Goal: Information Seeking & Learning: Learn about a topic

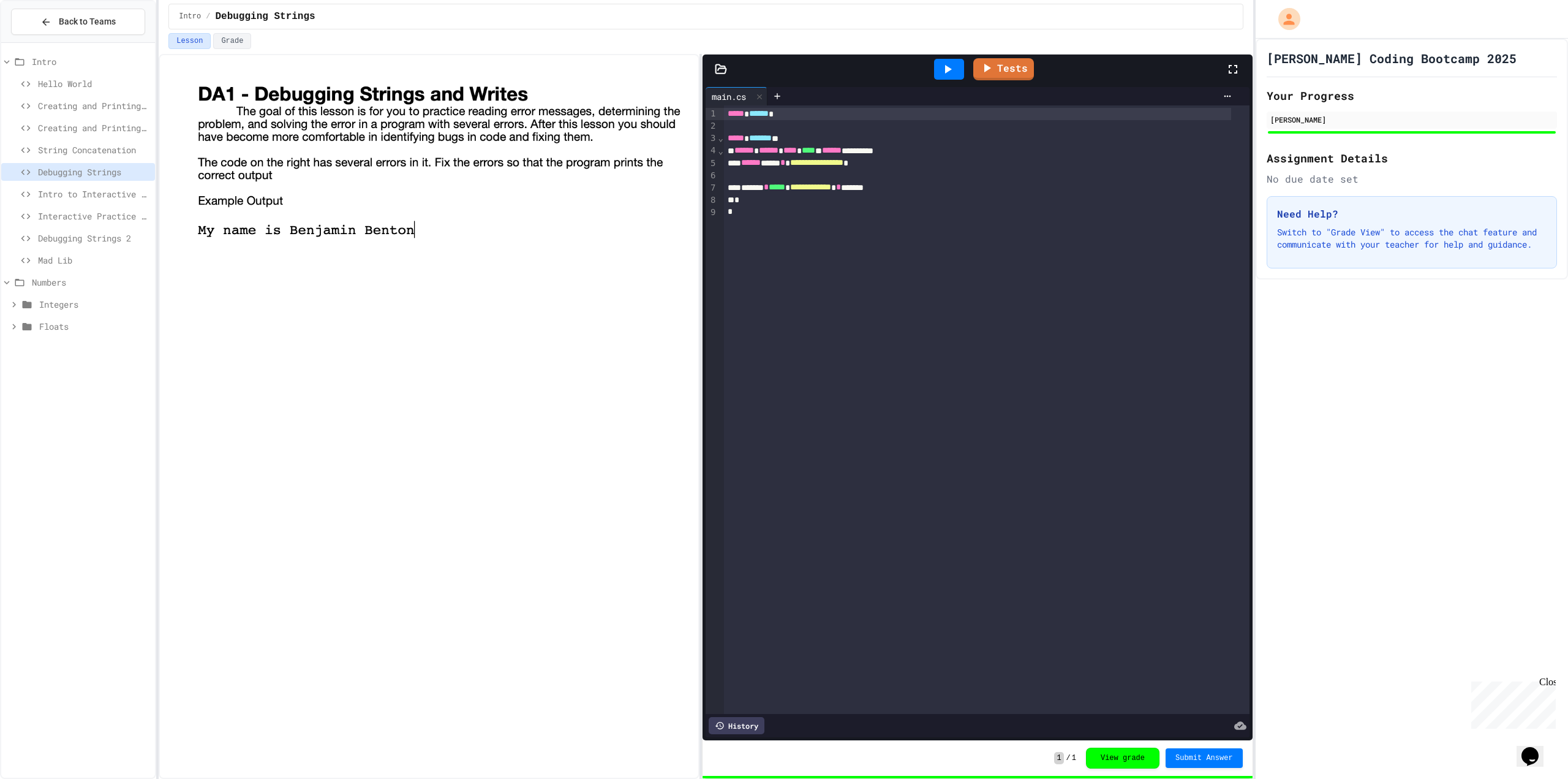
click at [62, 281] on span "Numbers" at bounding box center [91, 282] width 119 height 13
click at [61, 285] on span "Numbers" at bounding box center [91, 282] width 119 height 13
click at [56, 300] on span "Integers" at bounding box center [95, 304] width 111 height 13
click at [64, 458] on span "CT2 - Find the Perimeter of a Rectangle" at bounding box center [98, 458] width 105 height 13
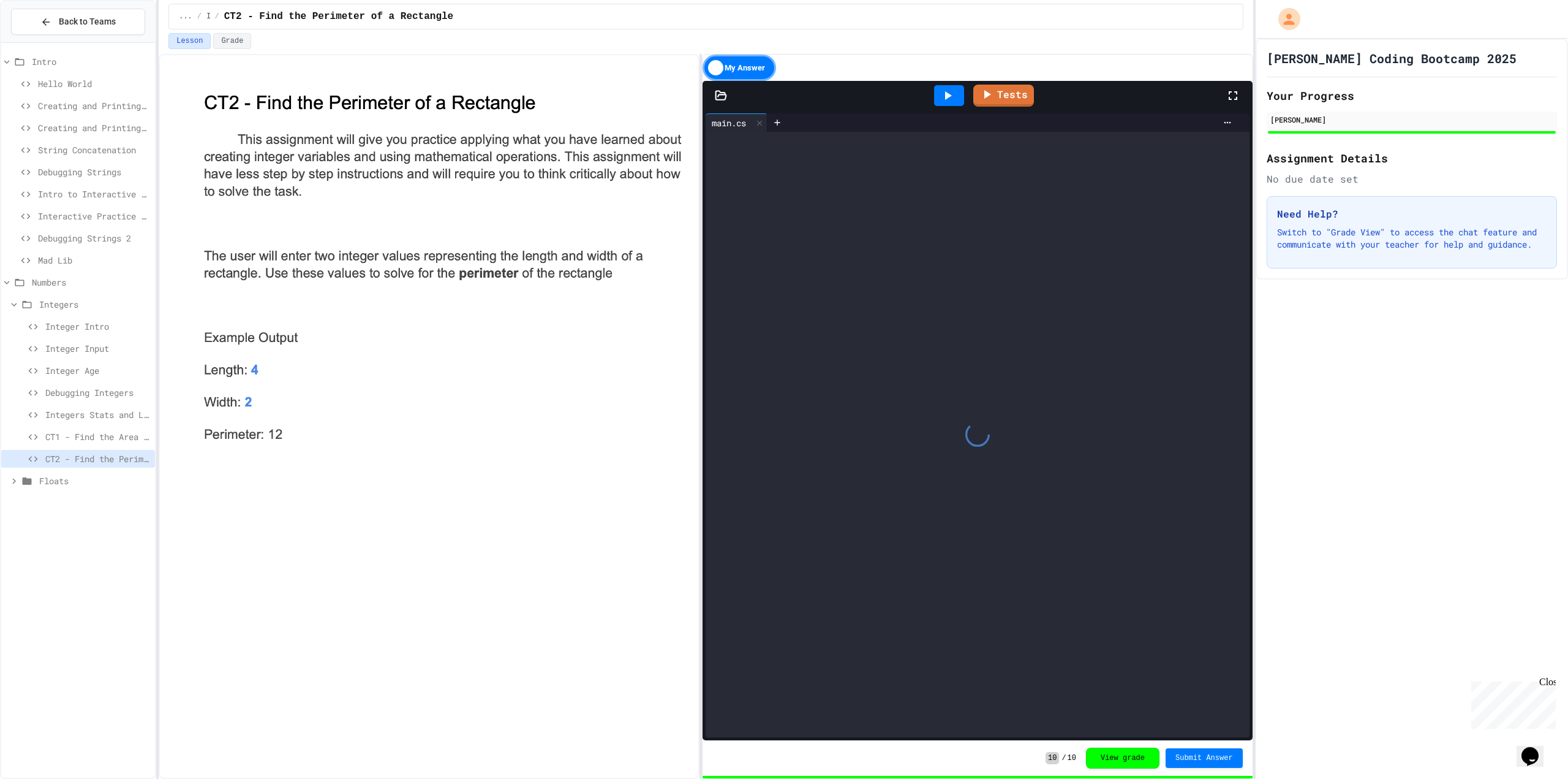
click at [69, 414] on span "Integers Stats and Leveling" at bounding box center [98, 415] width 105 height 13
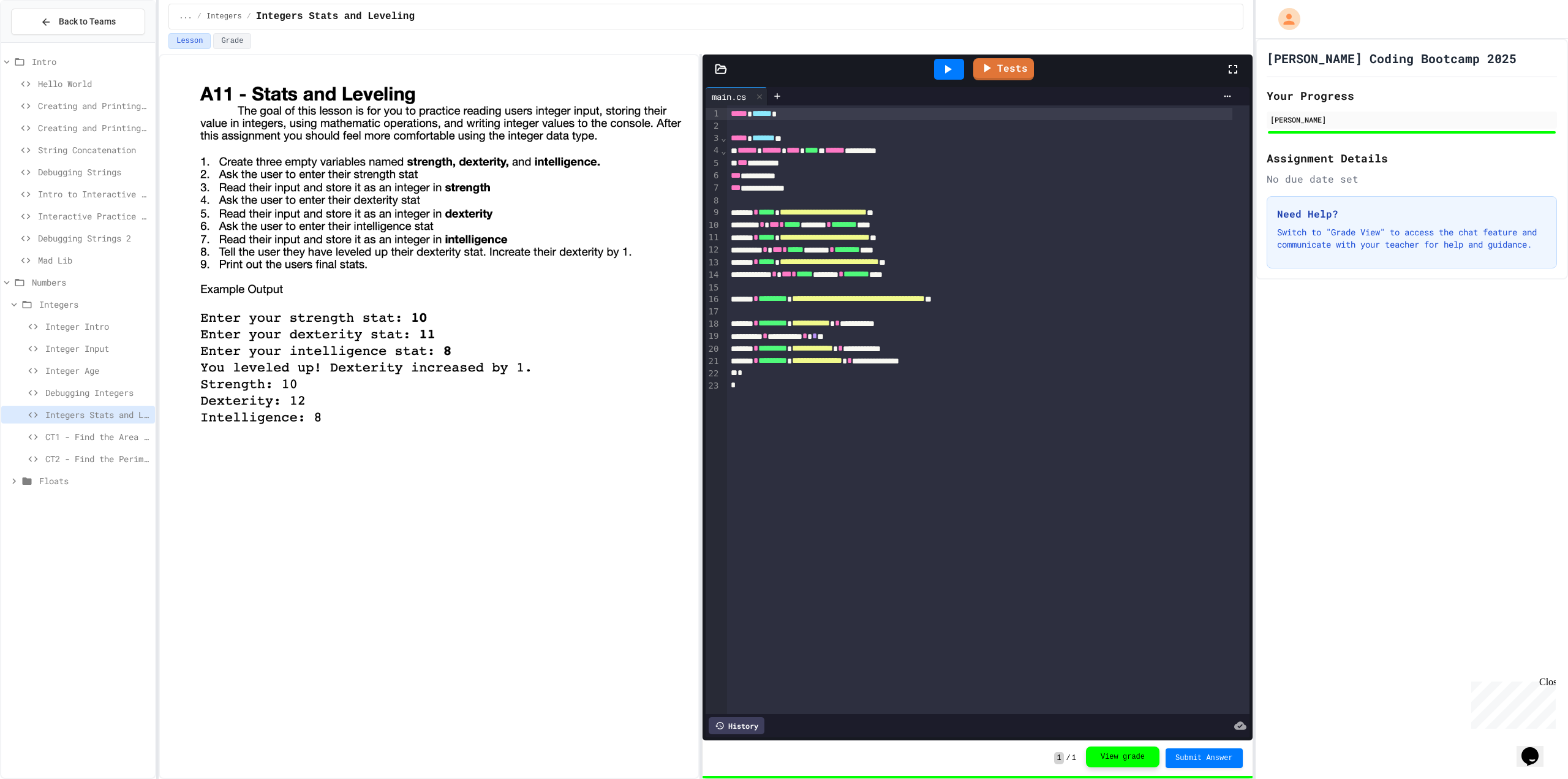
click at [1113, 760] on button "View grade" at bounding box center [1123, 757] width 74 height 21
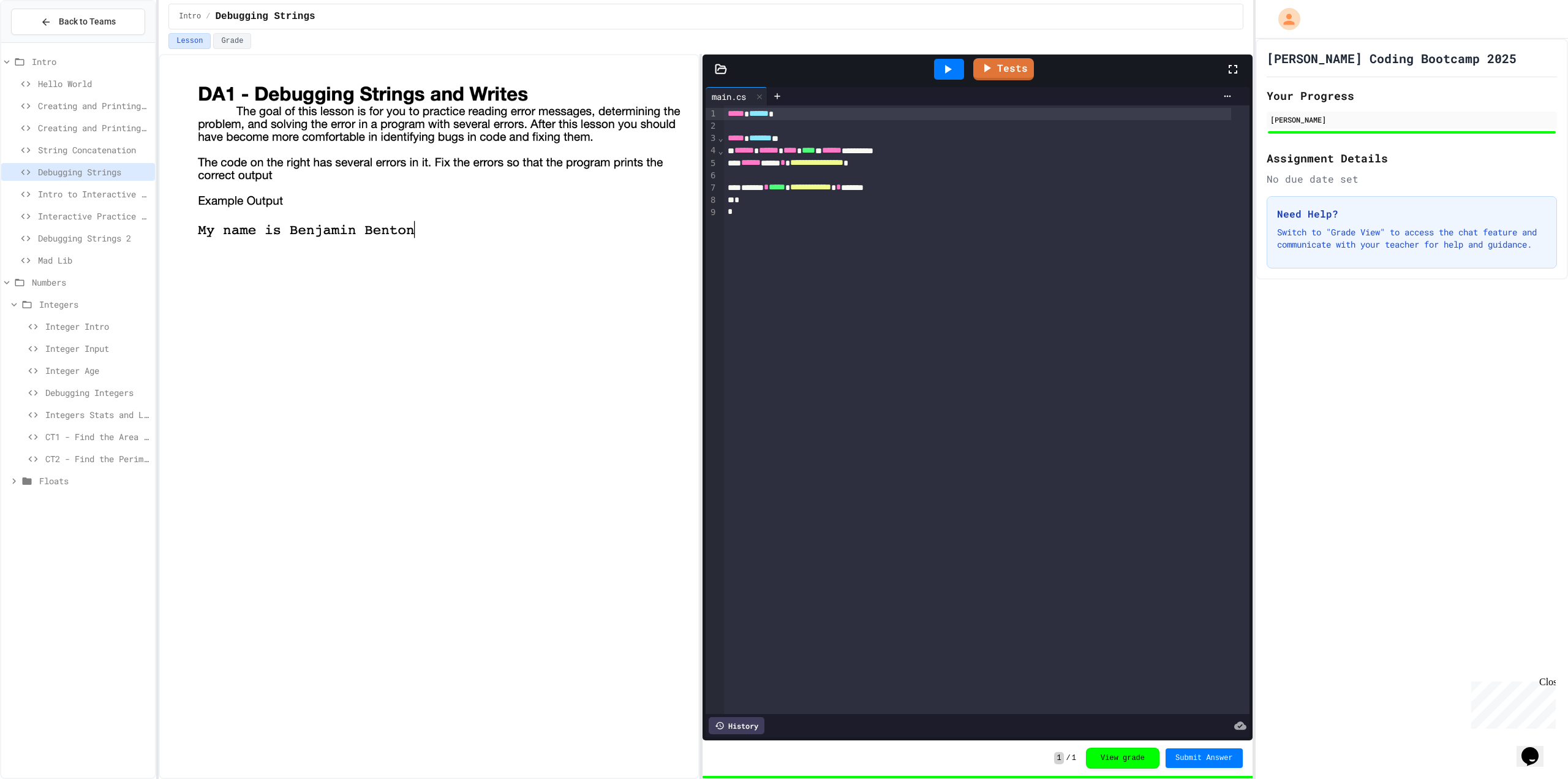
click at [36, 490] on div "Floats" at bounding box center [78, 482] width 154 height 22
drag, startPoint x: 17, startPoint y: 521, endPoint x: 10, endPoint y: 509, distance: 13.9
click at [10, 509] on div "Intro Hello World Creating and Printing a String Variable Creating and Printing…" at bounding box center [78, 410] width 154 height 725
click at [20, 302] on icon at bounding box center [27, 305] width 15 height 11
drag, startPoint x: 21, startPoint y: 326, endPoint x: 15, endPoint y: 328, distance: 6.3
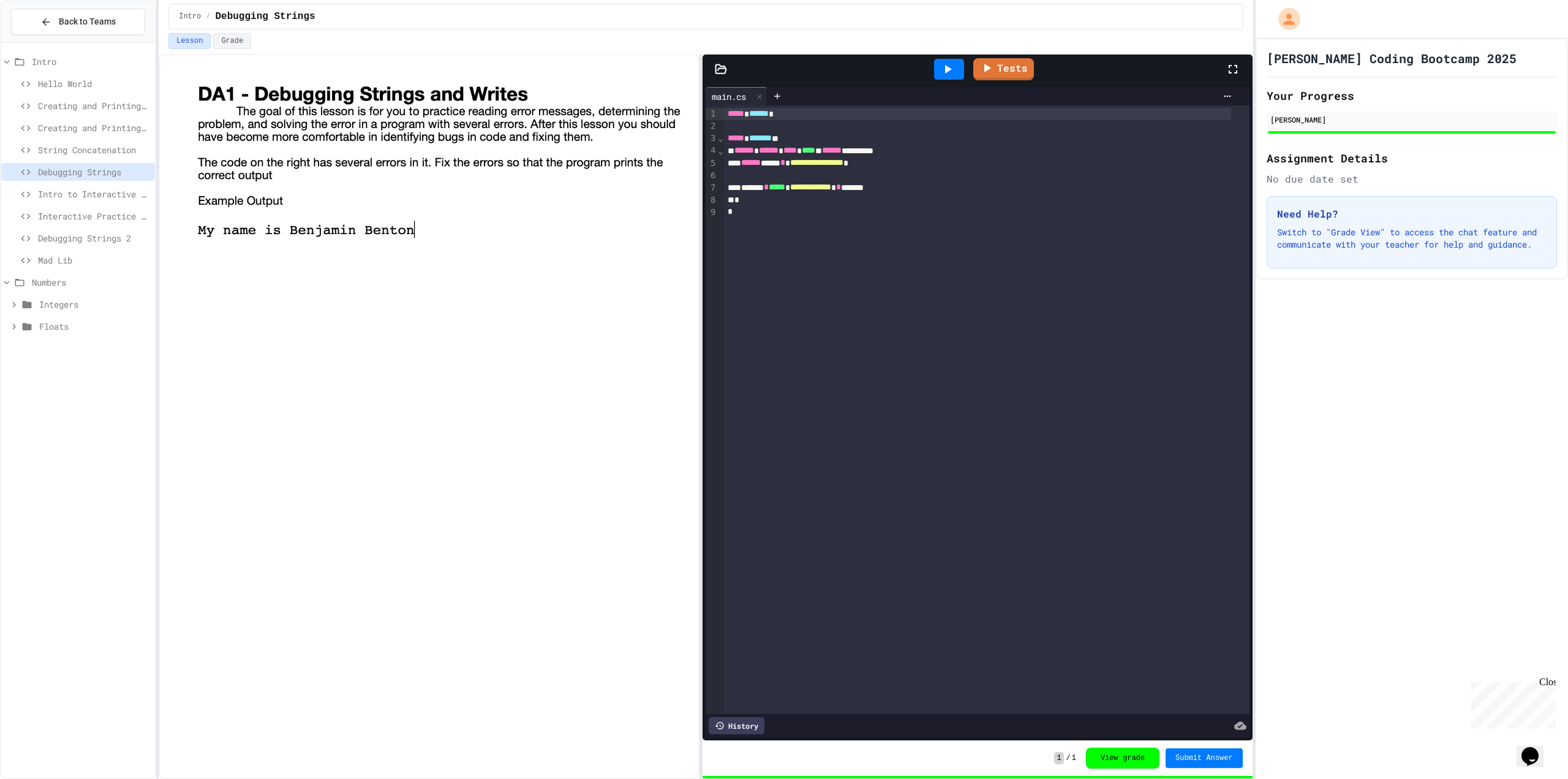
click at [15, 328] on span at bounding box center [21, 327] width 26 height 11
click at [64, 345] on span "Float Intro" at bounding box center [98, 348] width 105 height 13
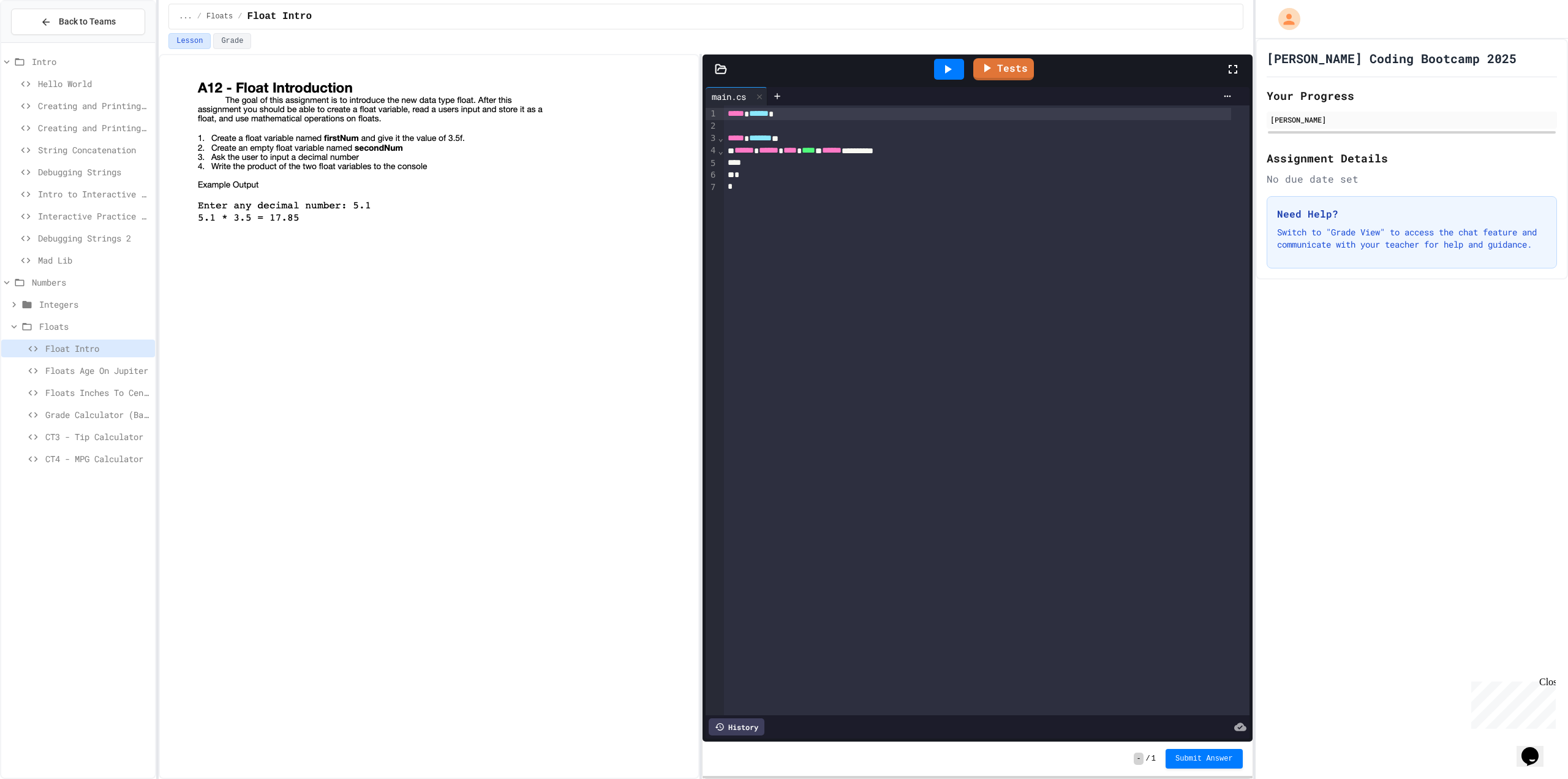
click at [335, 214] on img at bounding box center [370, 151] width 352 height 148
click at [742, 159] on div at bounding box center [977, 163] width 507 height 12
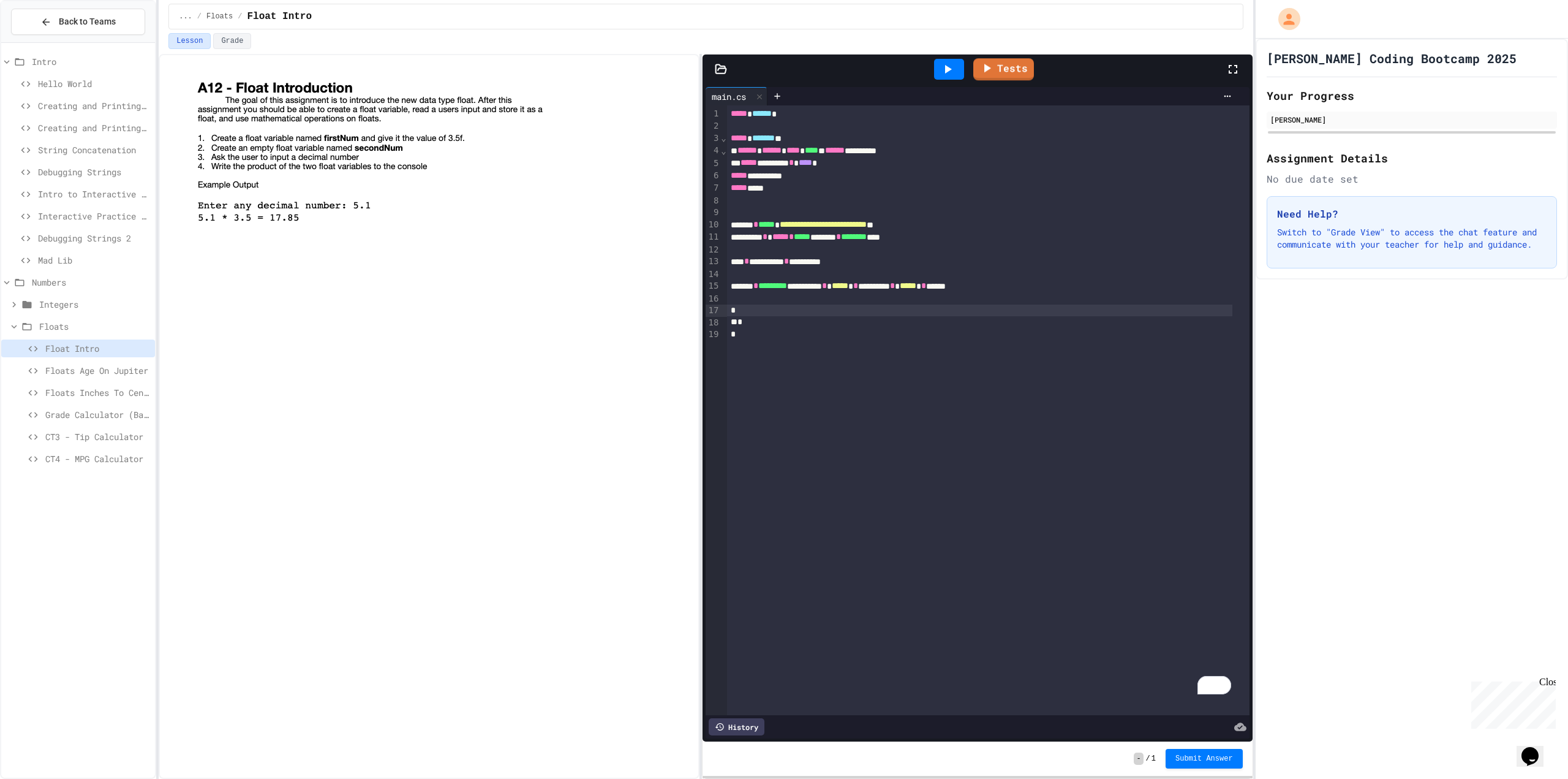
drag, startPoint x: 950, startPoint y: 73, endPoint x: 945, endPoint y: 83, distance: 11.2
click at [948, 81] on div at bounding box center [949, 69] width 42 height 33
click at [946, 67] on icon at bounding box center [949, 69] width 7 height 8
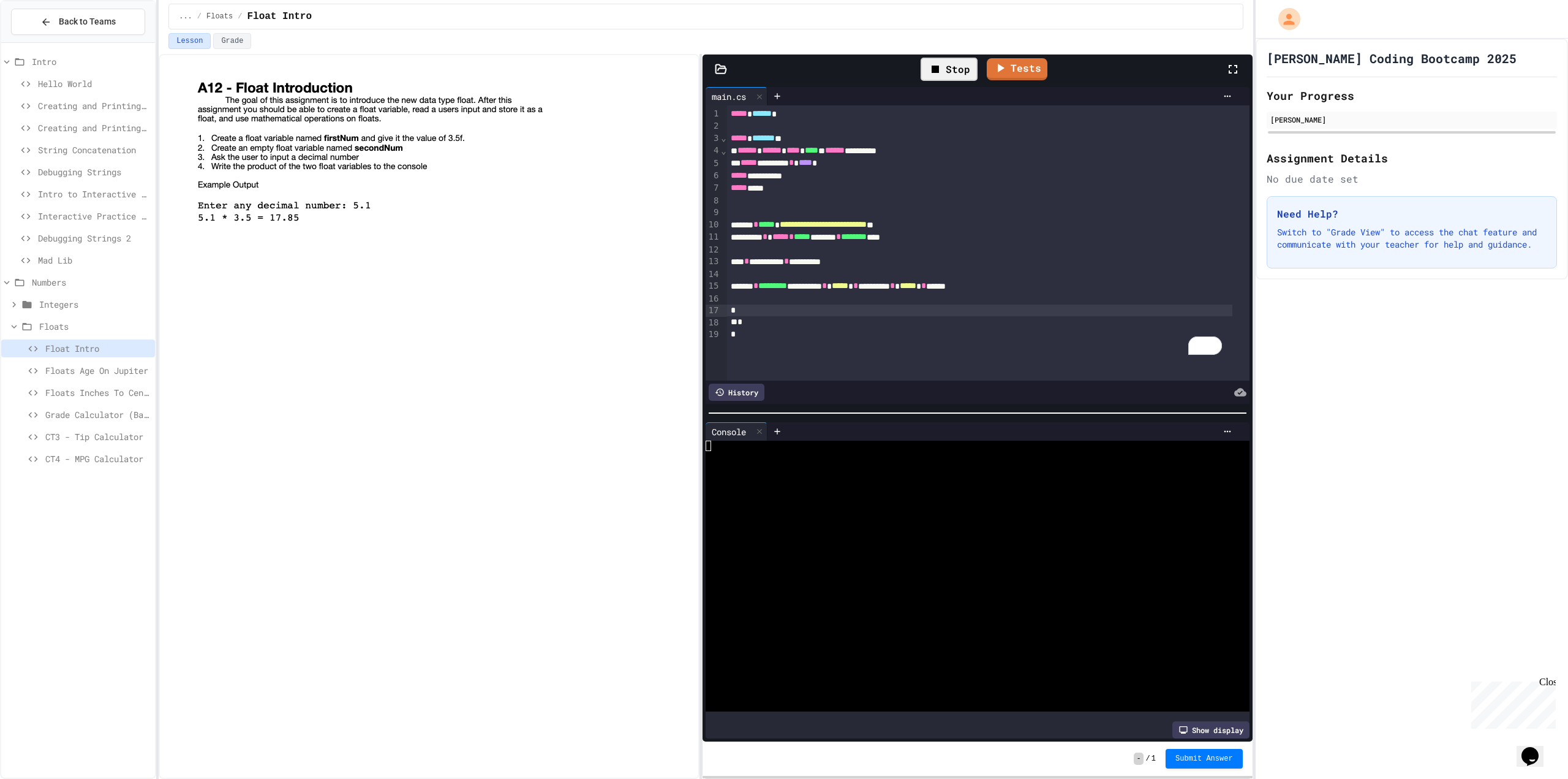
click at [769, 452] on div at bounding box center [967, 456] width 524 height 11
click at [974, 70] on div "Tests" at bounding box center [982, 69] width 486 height 33
click at [1017, 66] on link "Tests" at bounding box center [1003, 67] width 53 height 23
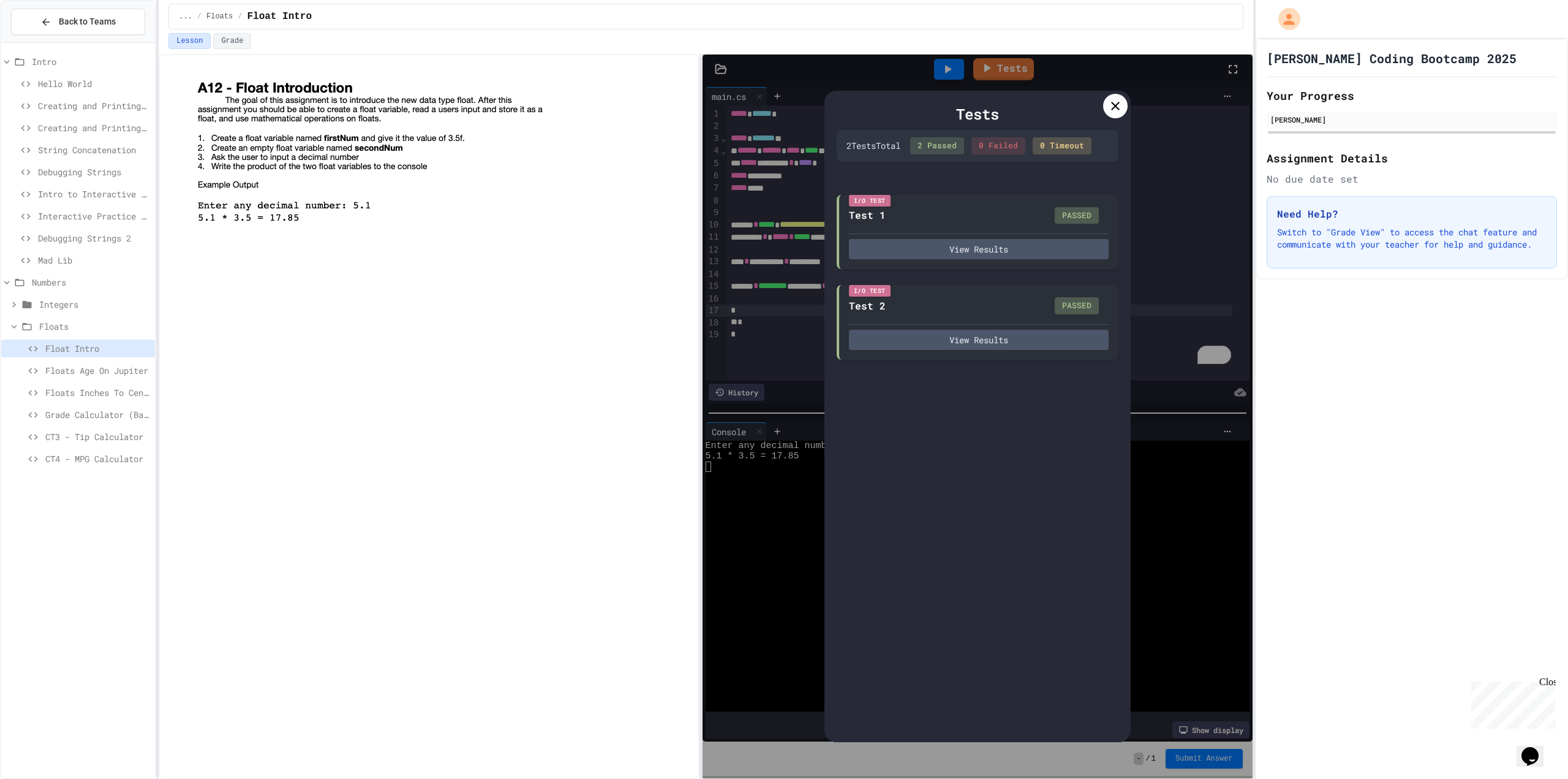
click at [1106, 110] on div at bounding box center [1115, 106] width 25 height 25
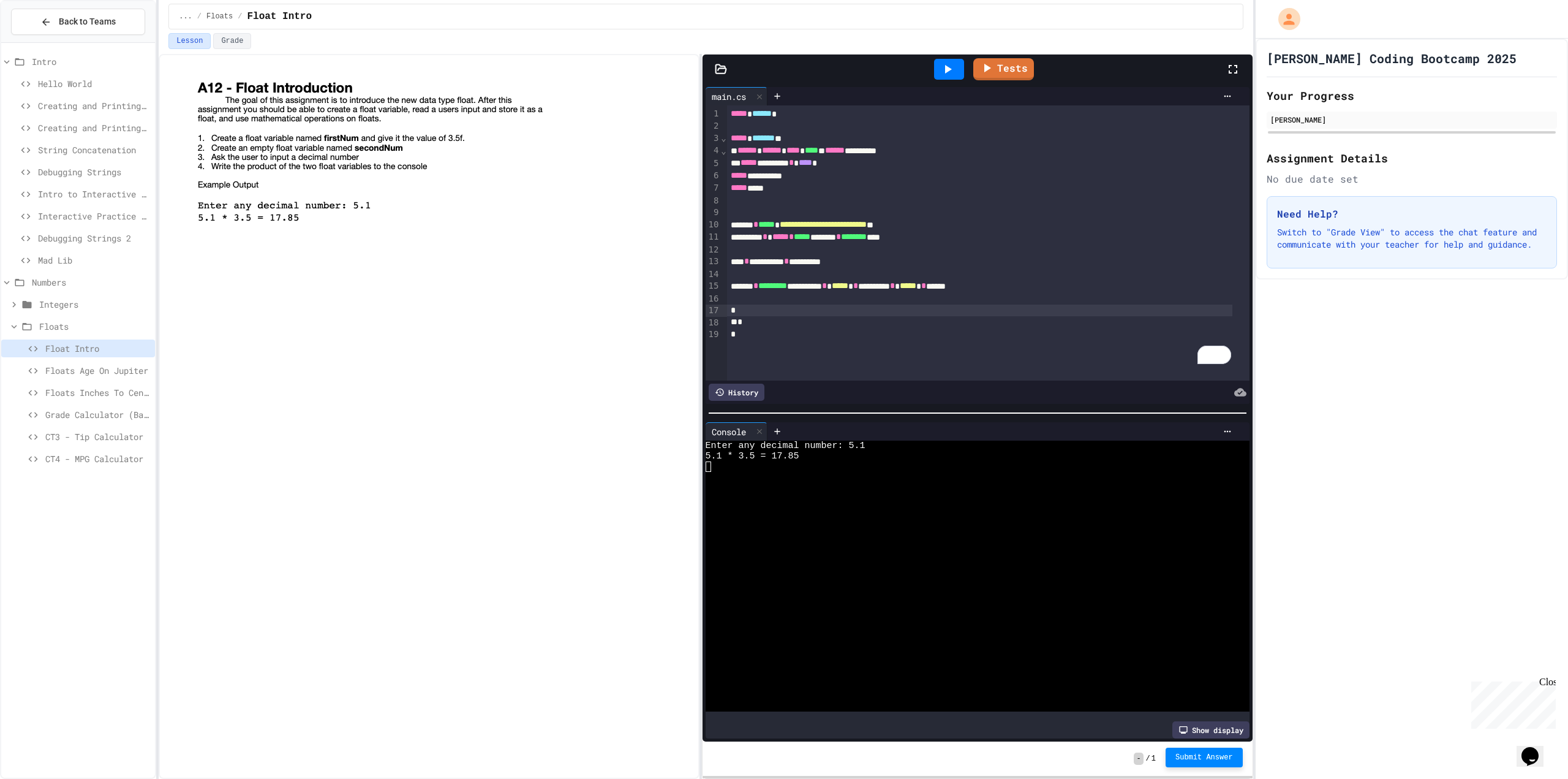
click at [1223, 754] on span "Submit Answer" at bounding box center [1205, 757] width 58 height 10
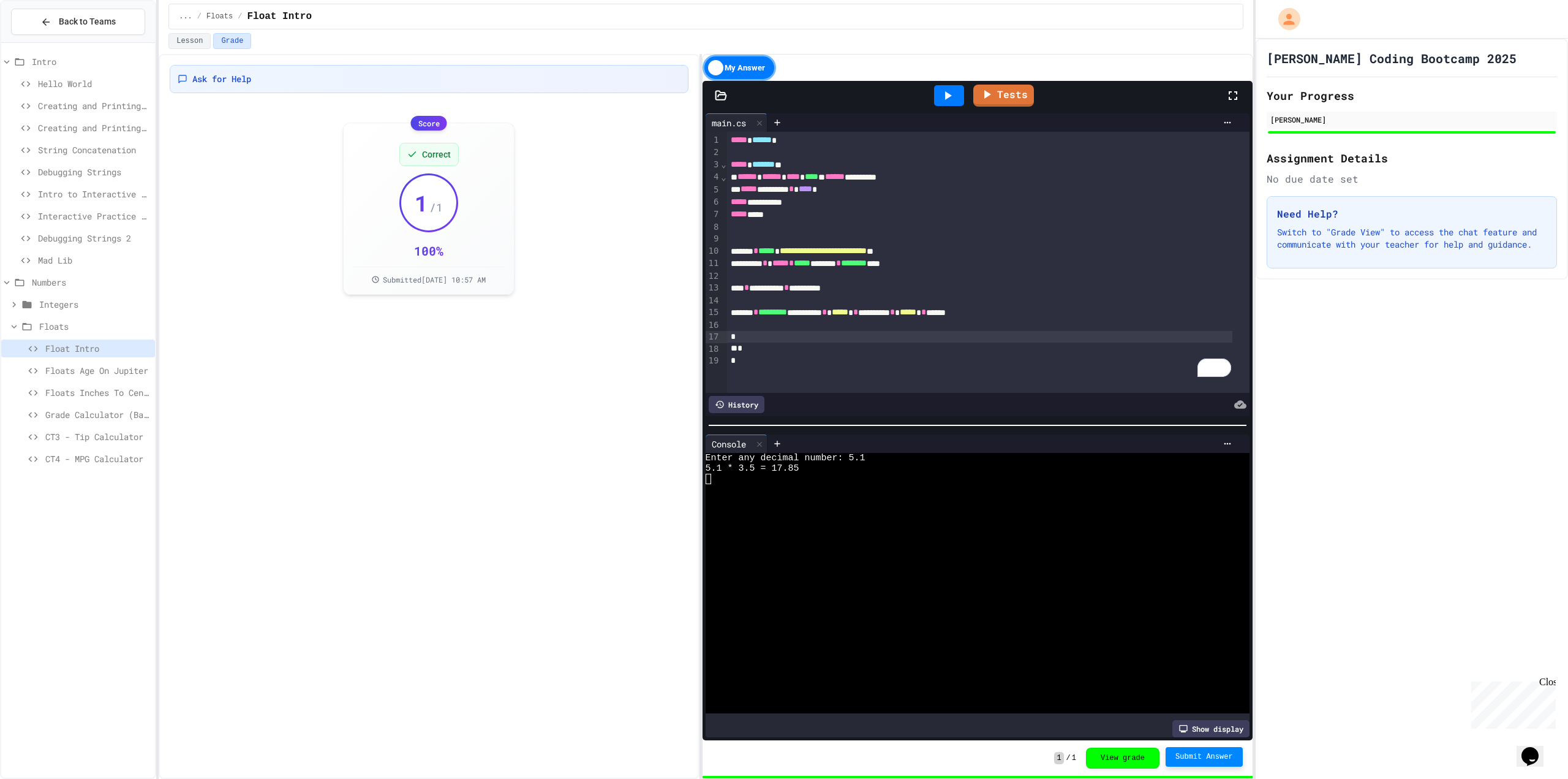
click at [84, 364] on div "Floats Age On Jupiter" at bounding box center [78, 370] width 154 height 18
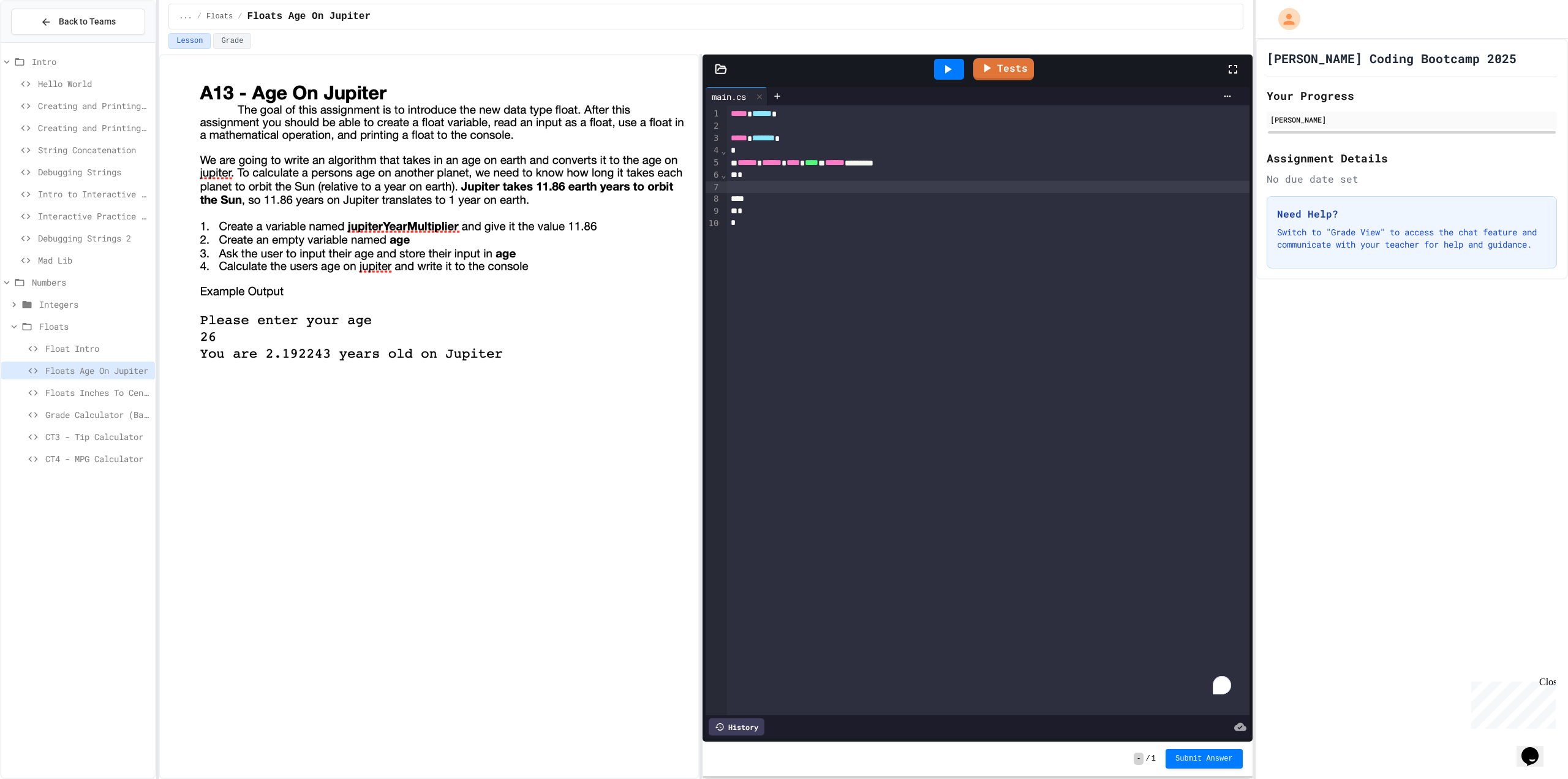
click at [781, 186] on div "To enrich screen reader interactions, please activate Accessibility in Grammarl…" at bounding box center [988, 187] width 523 height 12
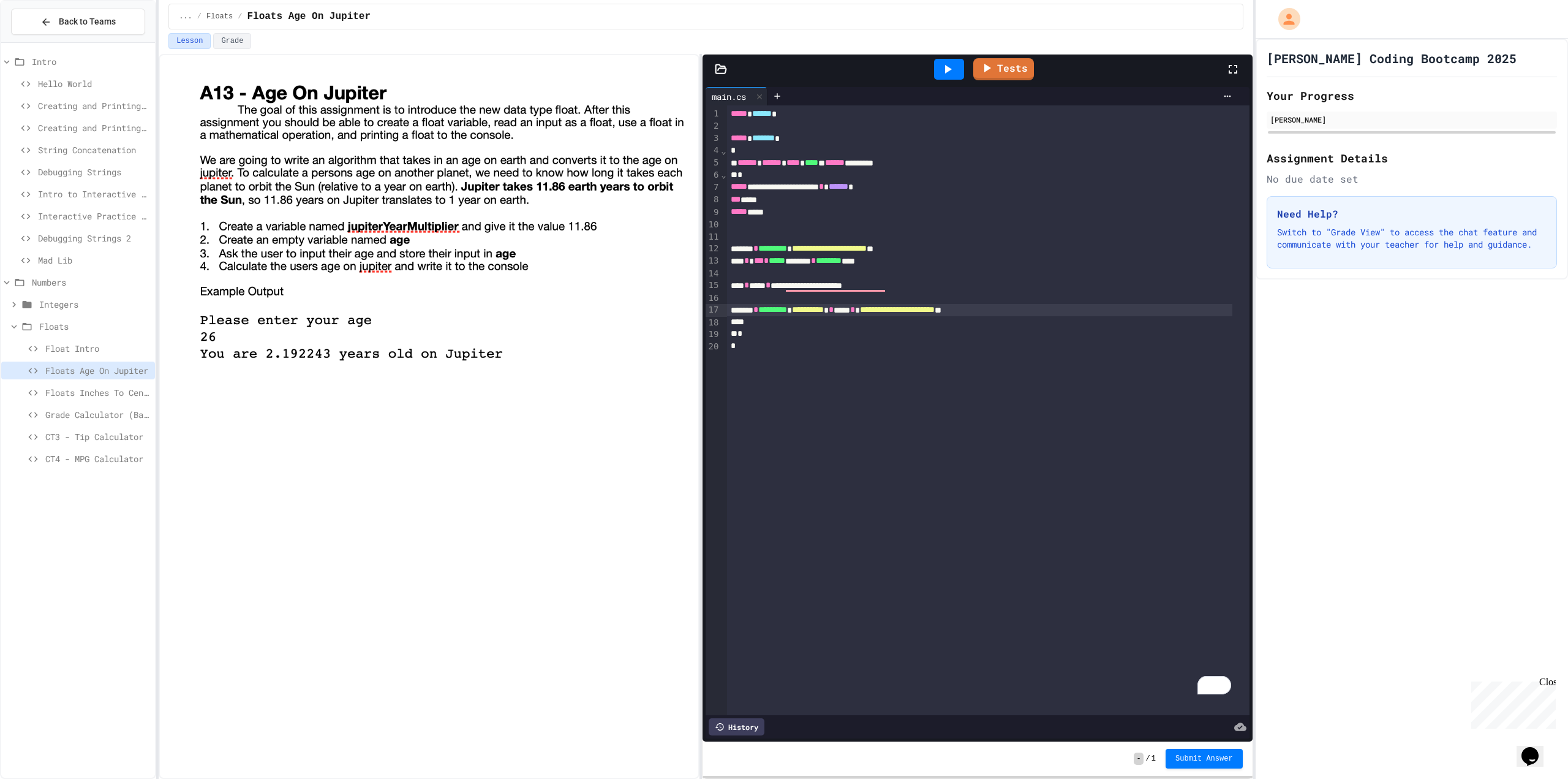
click at [954, 70] on icon at bounding box center [947, 69] width 15 height 15
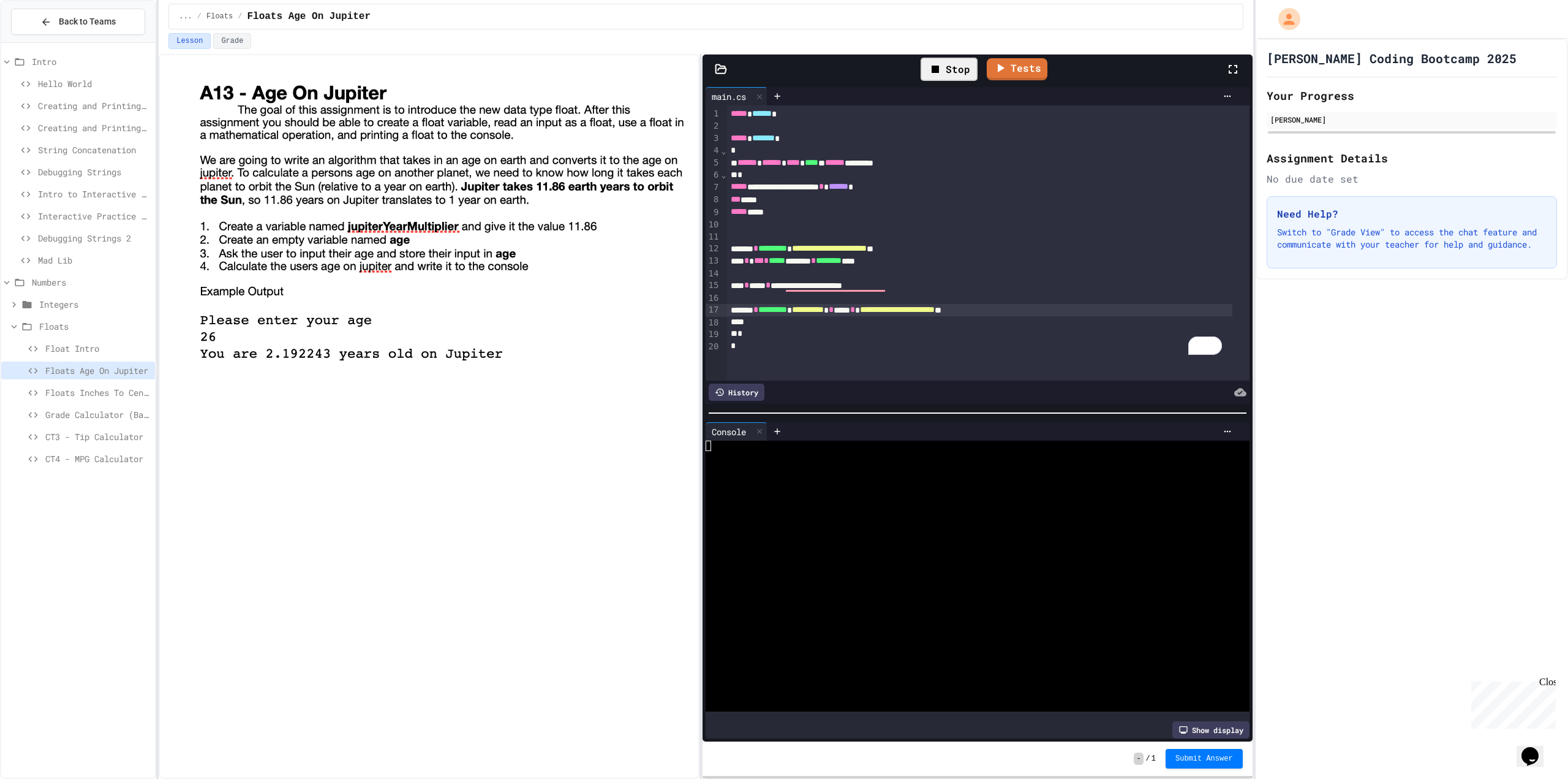
click at [873, 462] on div at bounding box center [967, 466] width 524 height 11
click at [1010, 75] on link "Tests" at bounding box center [1003, 67] width 59 height 23
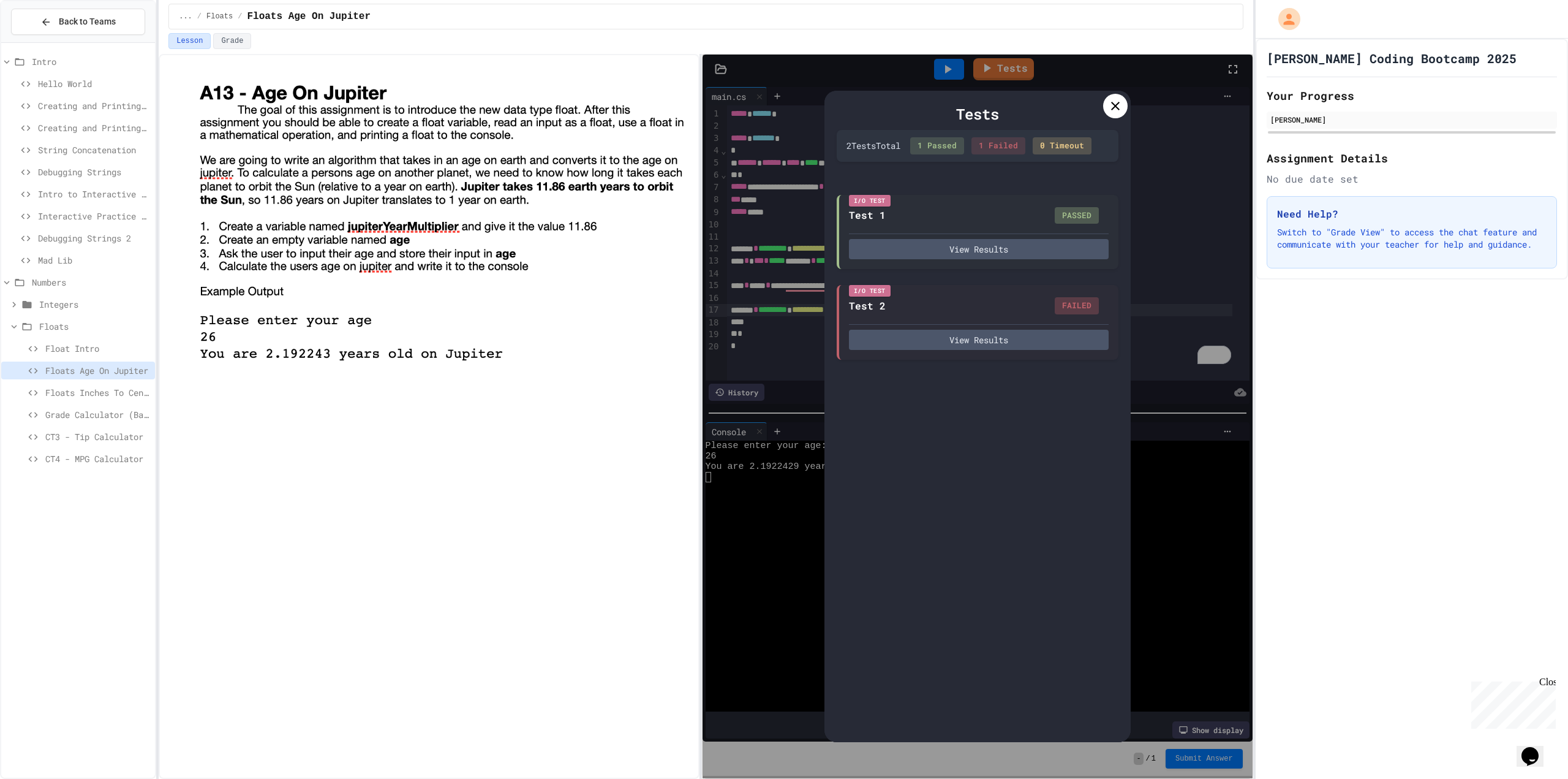
click at [1118, 98] on div at bounding box center [1115, 106] width 25 height 25
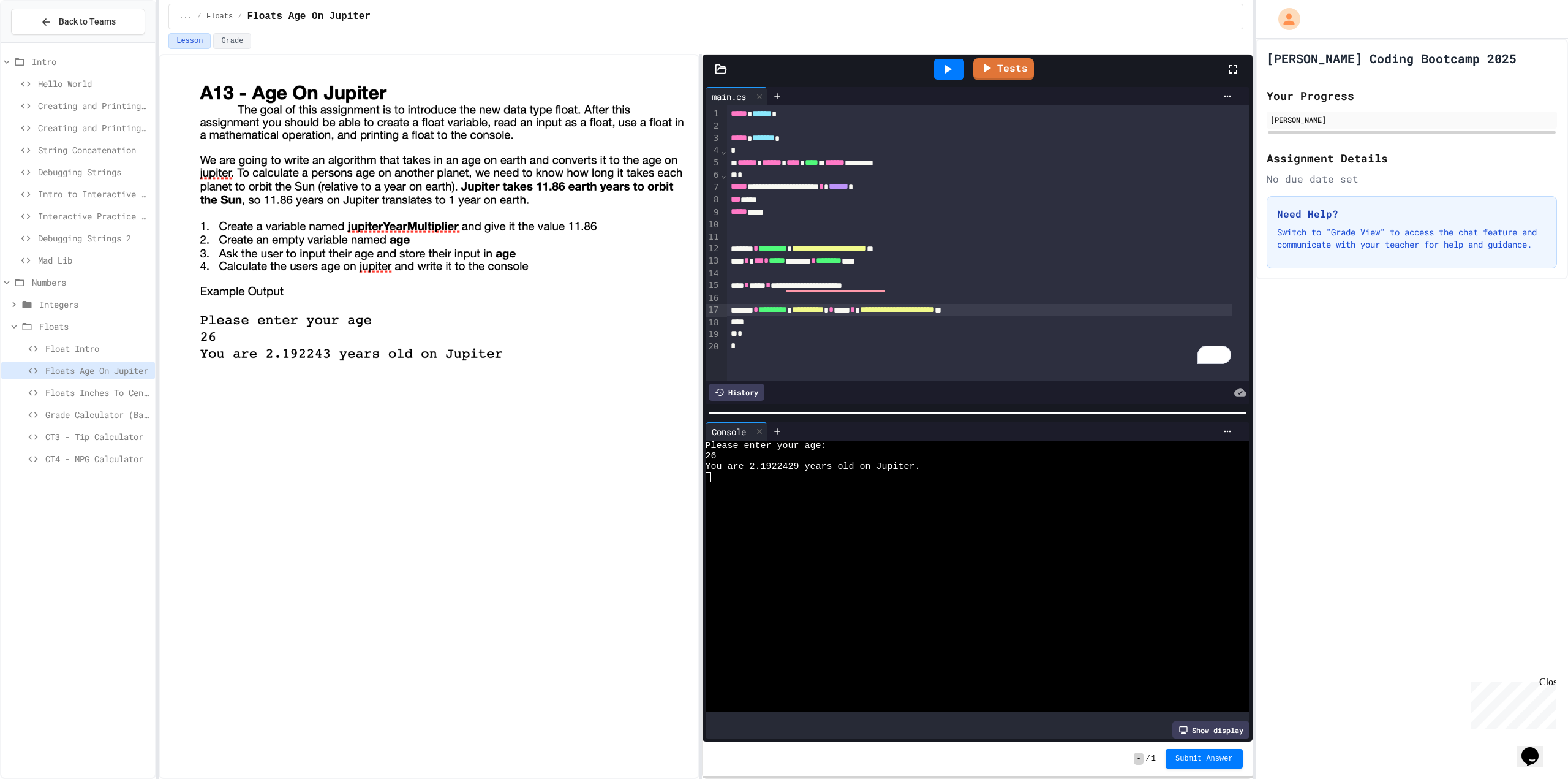
click at [934, 312] on span "**********" at bounding box center [897, 309] width 75 height 8
click at [991, 71] on icon at bounding box center [986, 67] width 15 height 15
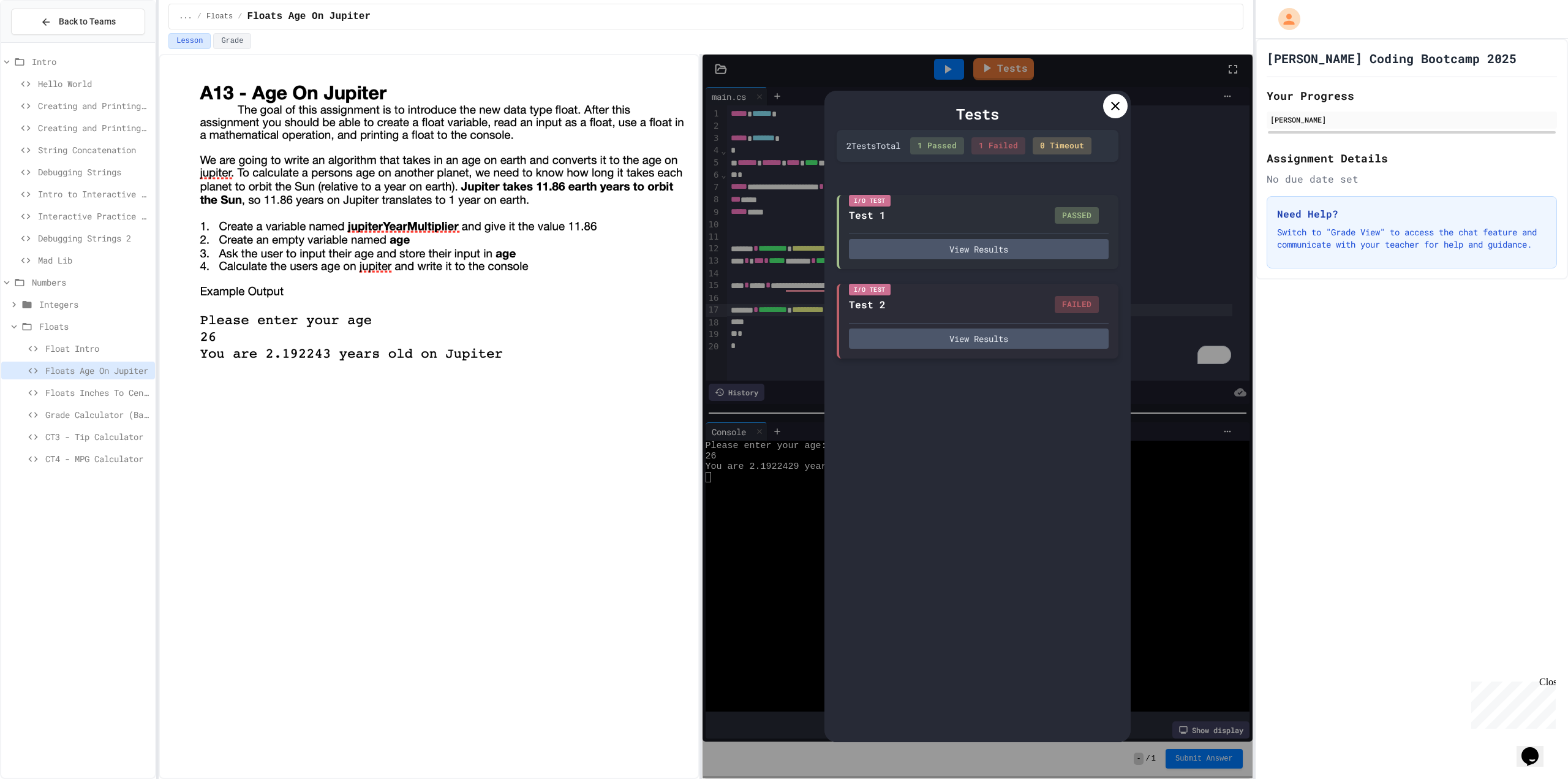
click at [857, 328] on div "View Results" at bounding box center [979, 335] width 260 height 26
click at [867, 335] on button "View Results" at bounding box center [979, 338] width 260 height 20
click at [1106, 109] on div at bounding box center [1115, 106] width 25 height 25
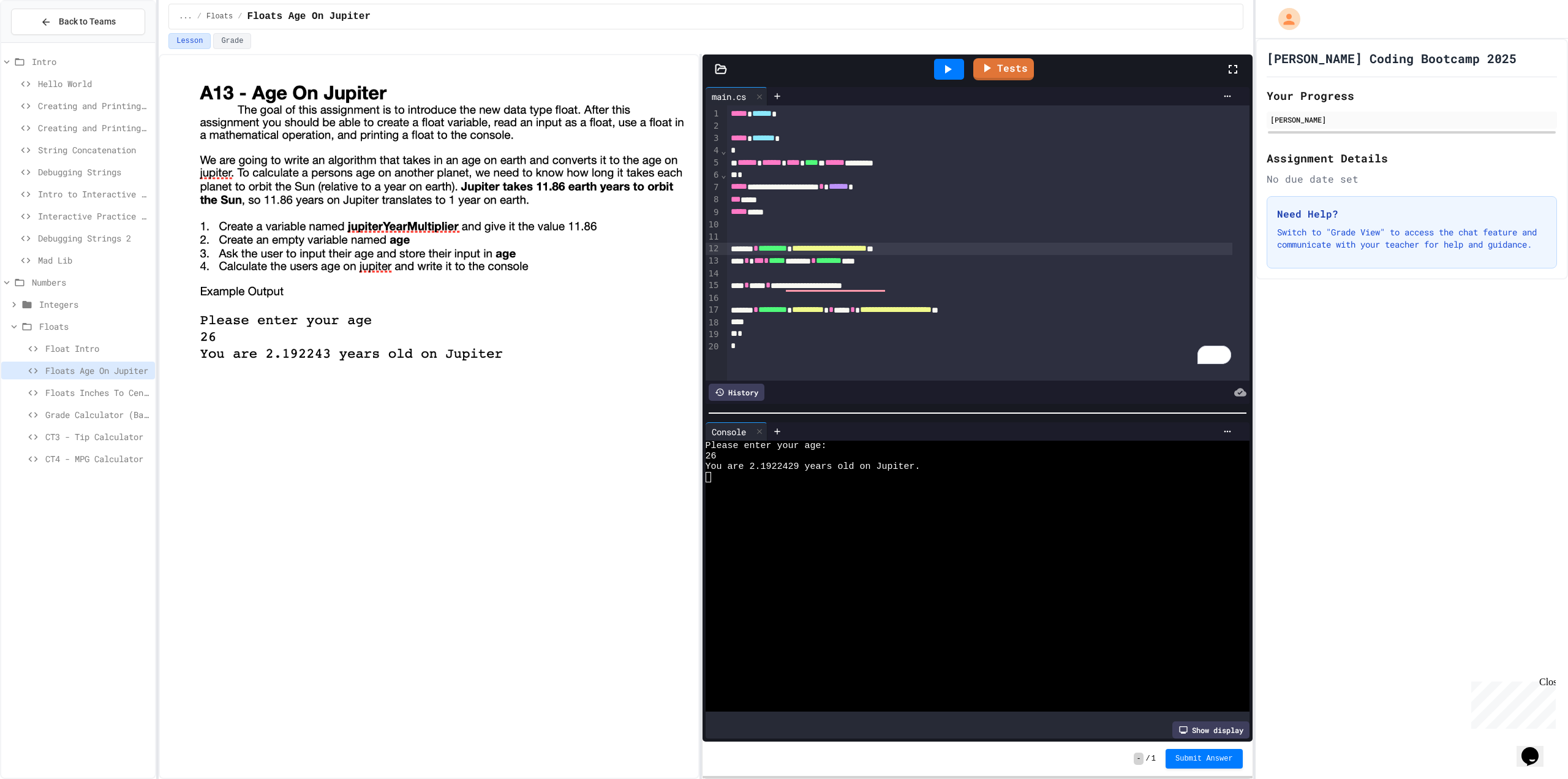
click at [867, 251] on span "**********" at bounding box center [829, 248] width 75 height 8
click at [952, 61] on div at bounding box center [949, 69] width 30 height 21
click at [746, 461] on div at bounding box center [967, 466] width 524 height 11
click at [1005, 67] on link "Tests" at bounding box center [1003, 68] width 62 height 23
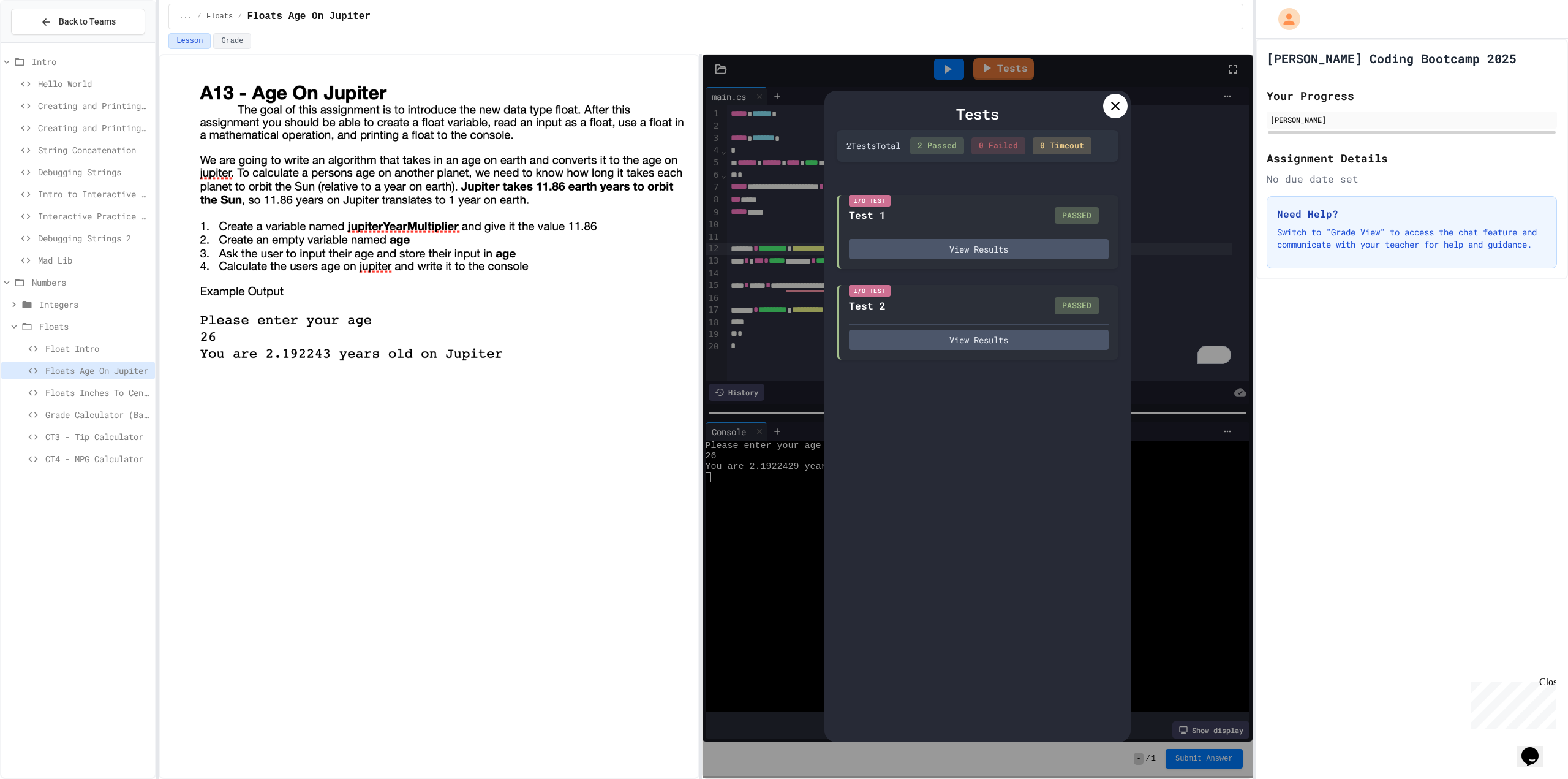
click at [1200, 481] on div "Tests 2 Test s Total 2 Passed 0 Failed 0 Timeout I/O Test Test 1 PASSED View Re…" at bounding box center [978, 416] width 550 height 724
drag, startPoint x: 1125, startPoint y: 92, endPoint x: 1111, endPoint y: 111, distance: 23.6
click at [1123, 95] on div "Tests 2 Test s Total 2 Passed 0 Failed 0 Timeout I/O Test Test 1 PASSED View Re…" at bounding box center [977, 416] width 307 height 651
click at [1111, 111] on icon at bounding box center [1115, 106] width 15 height 15
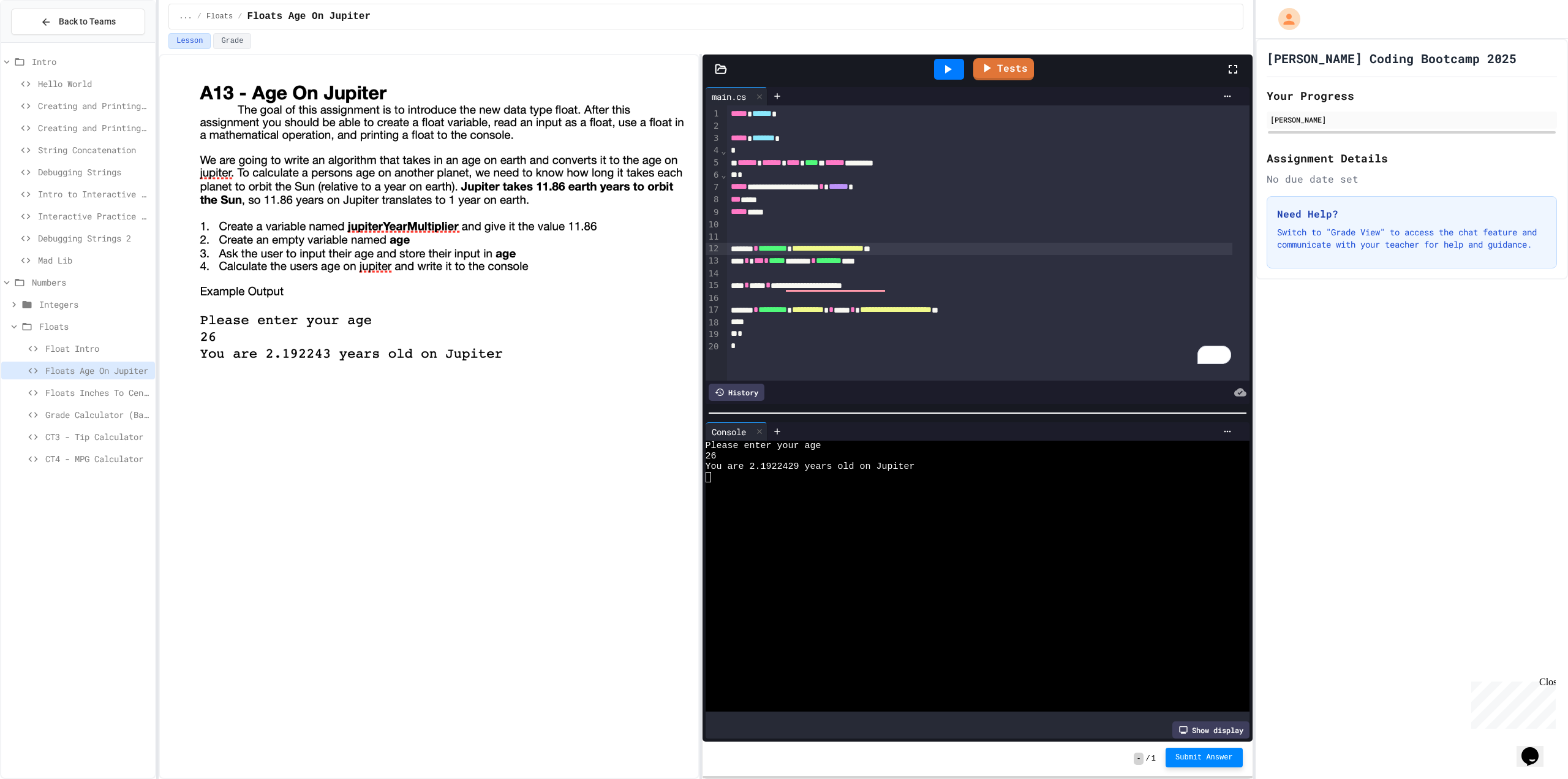
click at [1211, 760] on span "Submit Answer" at bounding box center [1205, 757] width 58 height 10
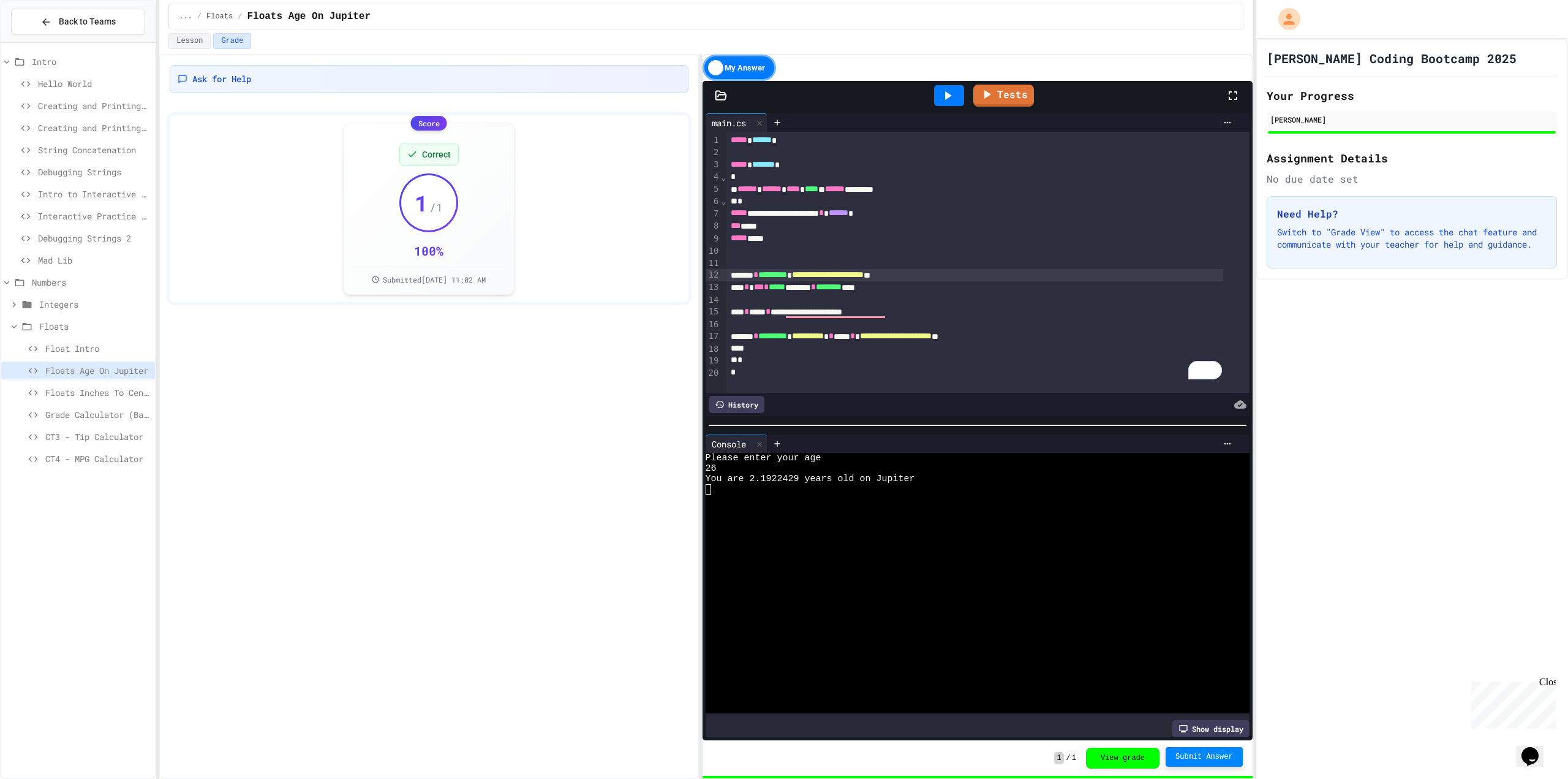
click at [98, 389] on span "Floats Inches To Centimeters" at bounding box center [98, 392] width 105 height 13
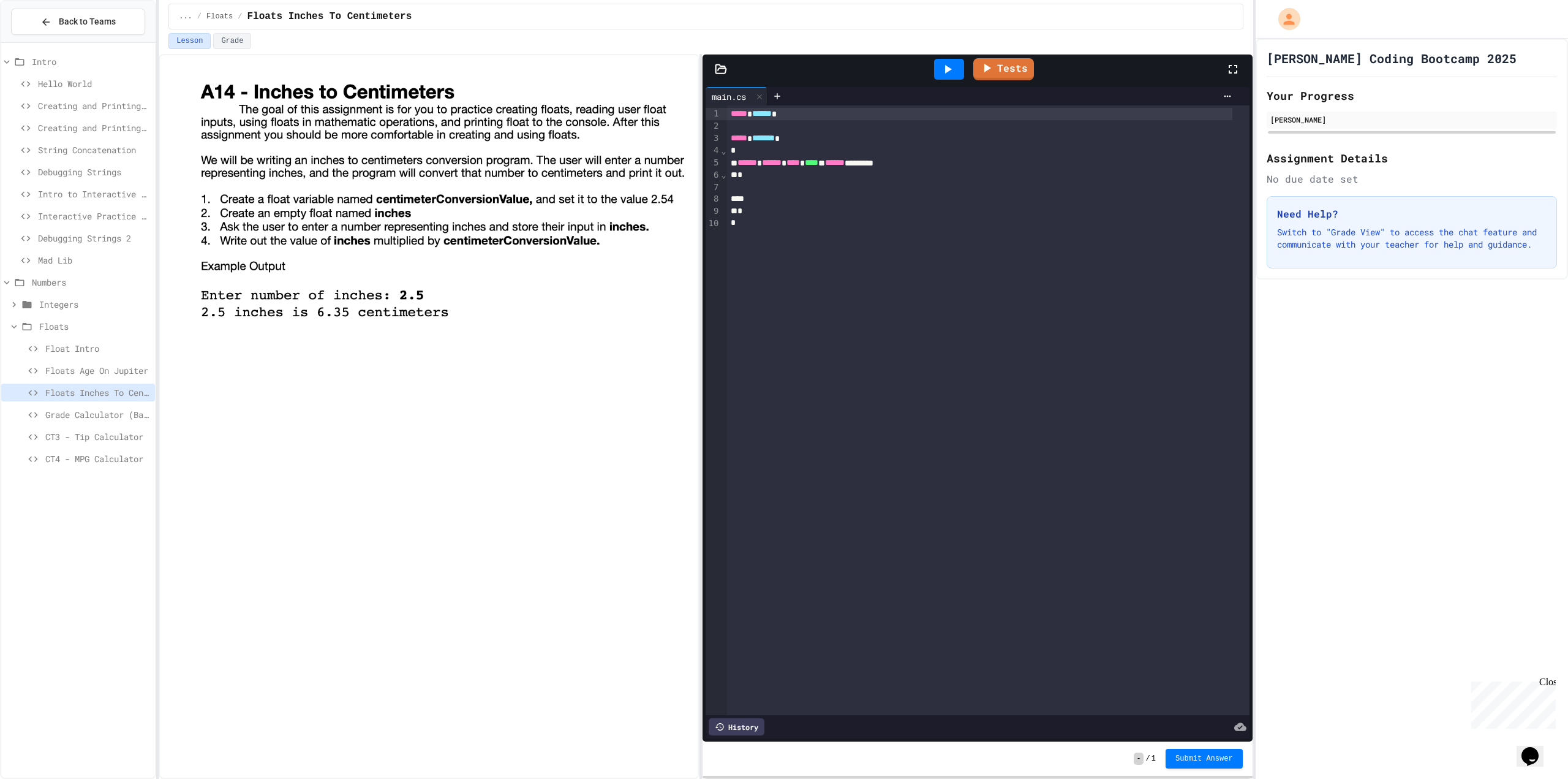
click at [950, 65] on icon at bounding box center [947, 69] width 15 height 15
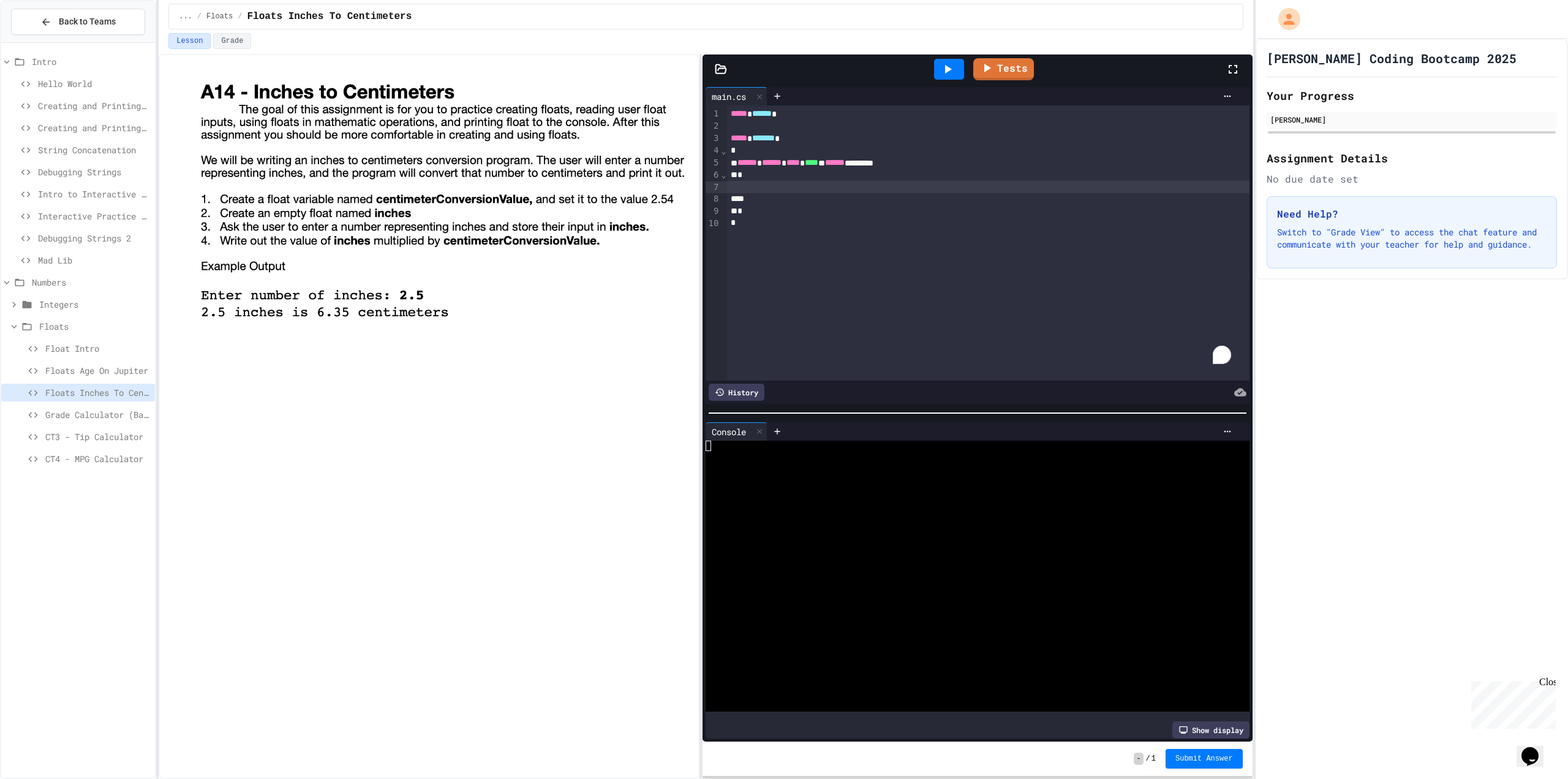
click at [754, 183] on div "To enrich screen reader interactions, please activate Accessibility in Grammarl…" at bounding box center [988, 187] width 523 height 12
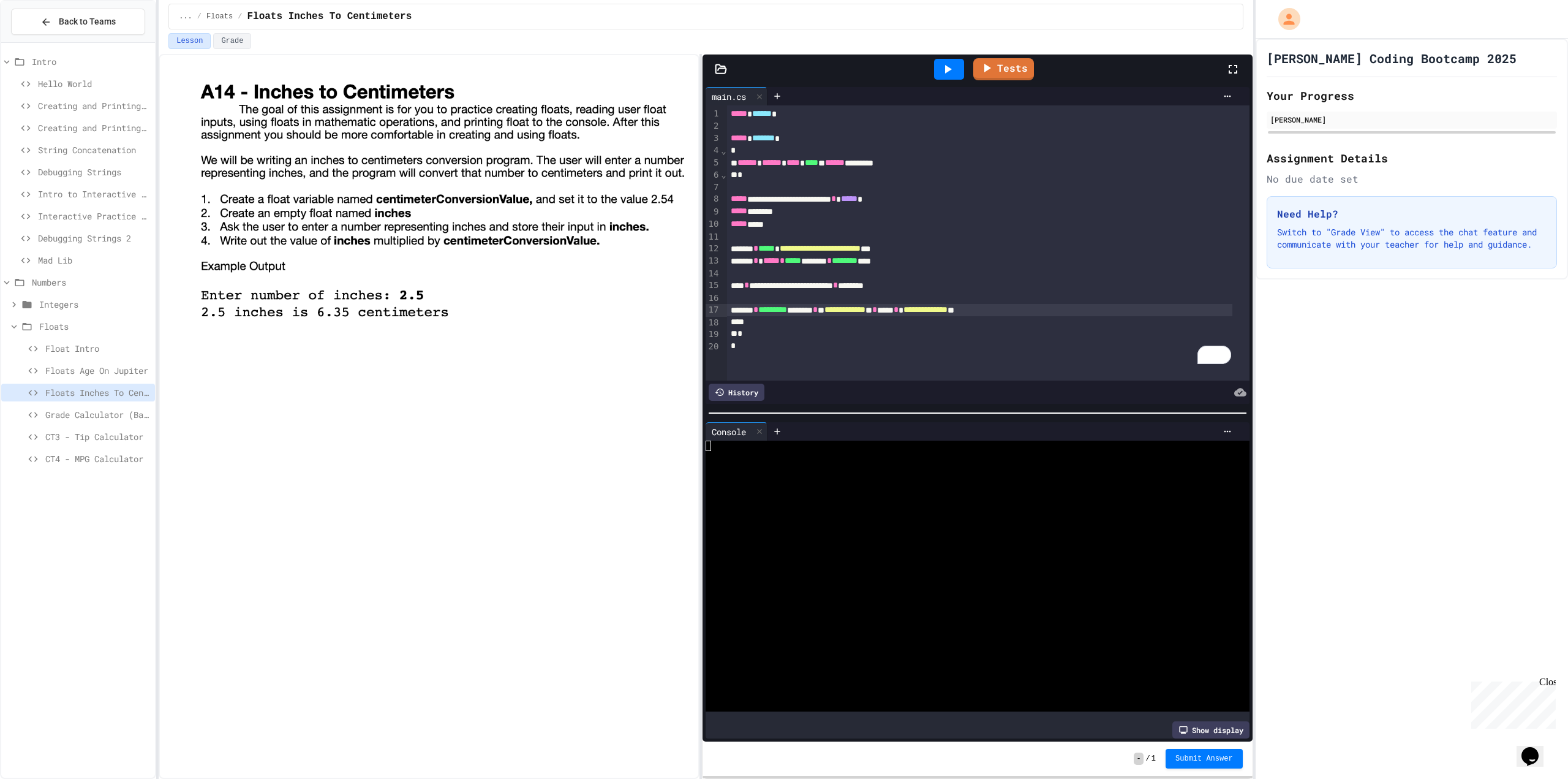
click at [953, 67] on icon at bounding box center [947, 69] width 15 height 15
click at [833, 461] on div at bounding box center [967, 466] width 524 height 11
click at [1009, 69] on link "Tests" at bounding box center [1003, 67] width 61 height 23
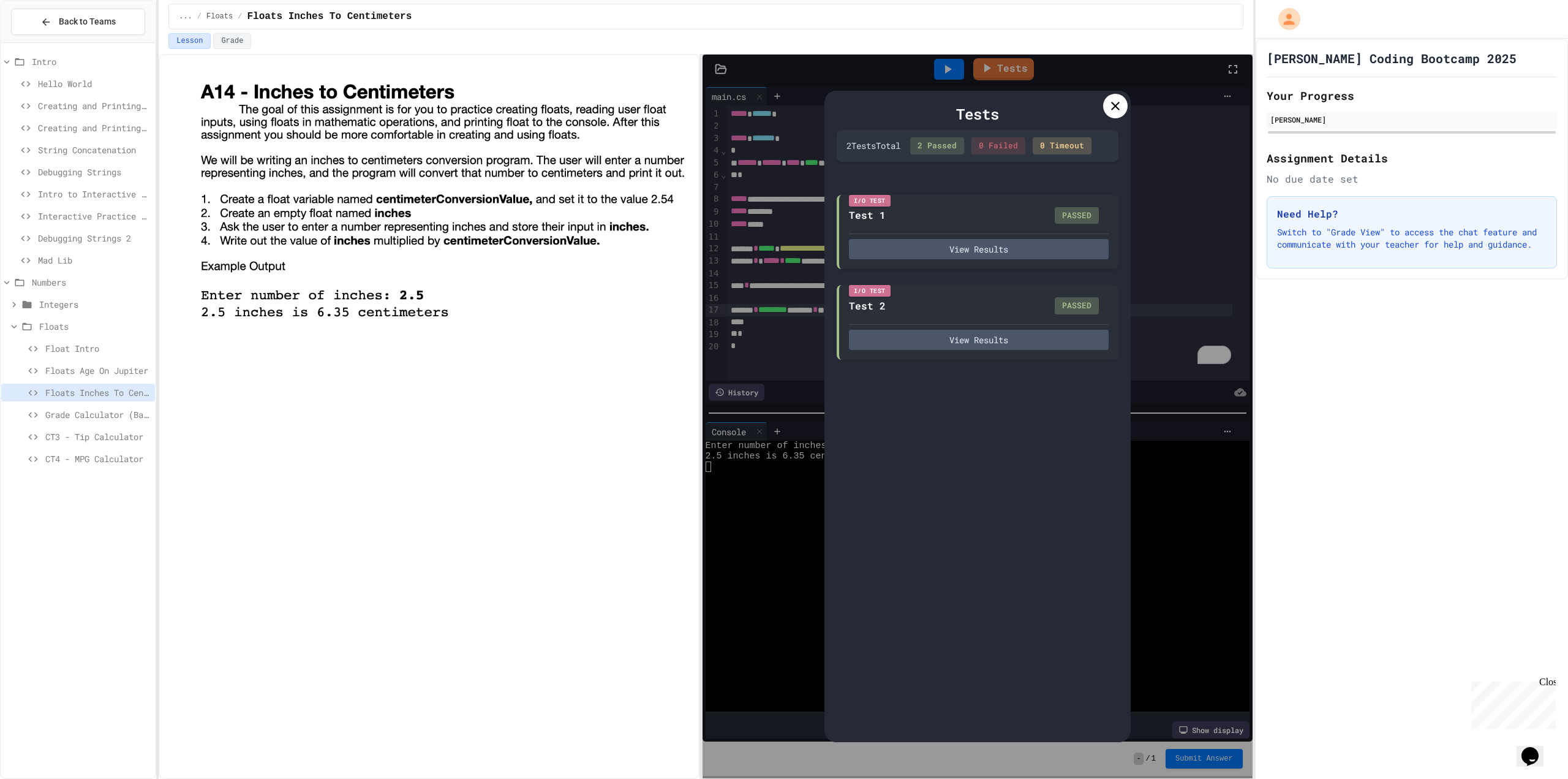
click at [1123, 110] on icon at bounding box center [1115, 106] width 15 height 15
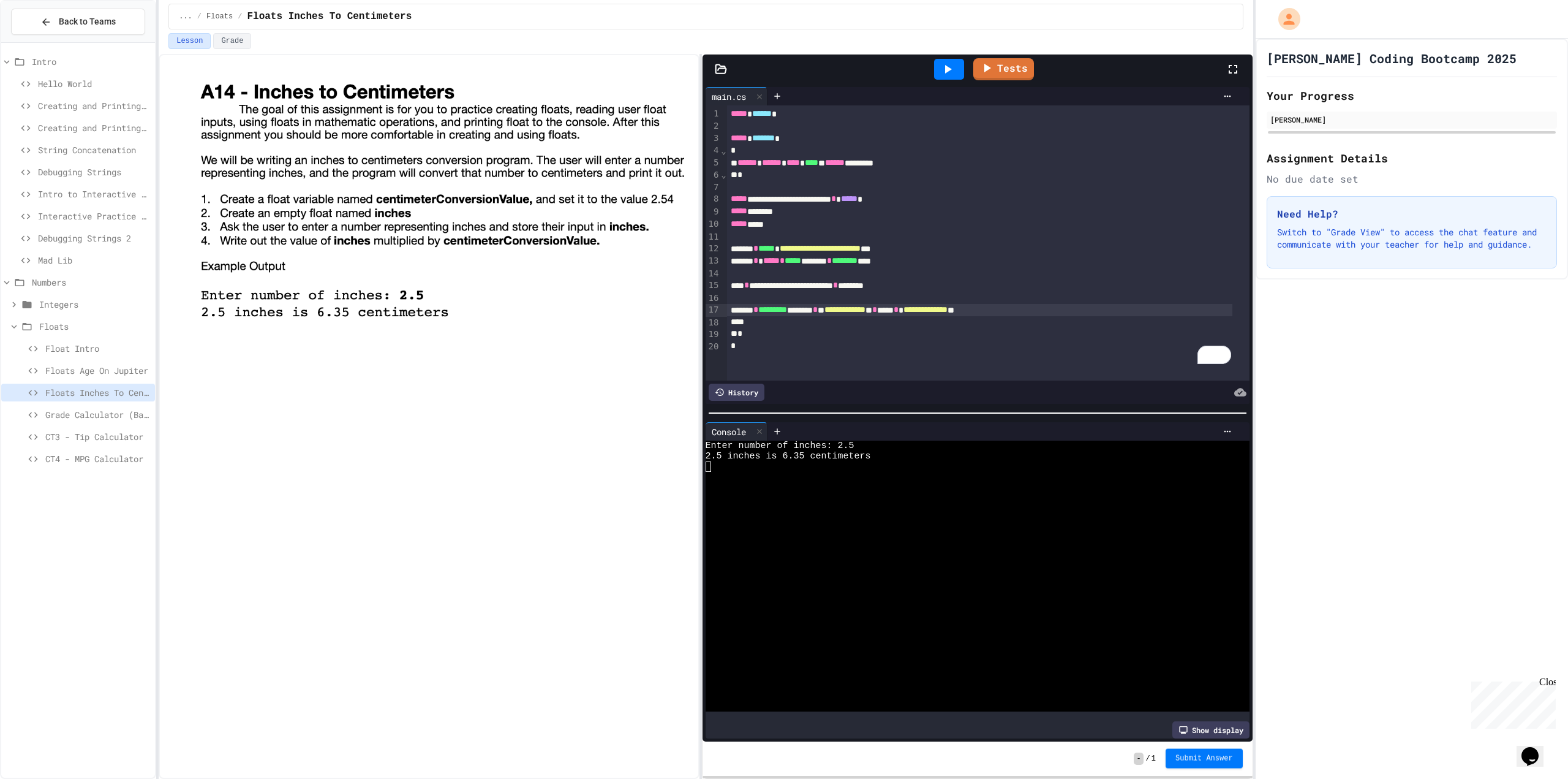
click at [1212, 759] on span "Submit Answer" at bounding box center [1205, 759] width 58 height 10
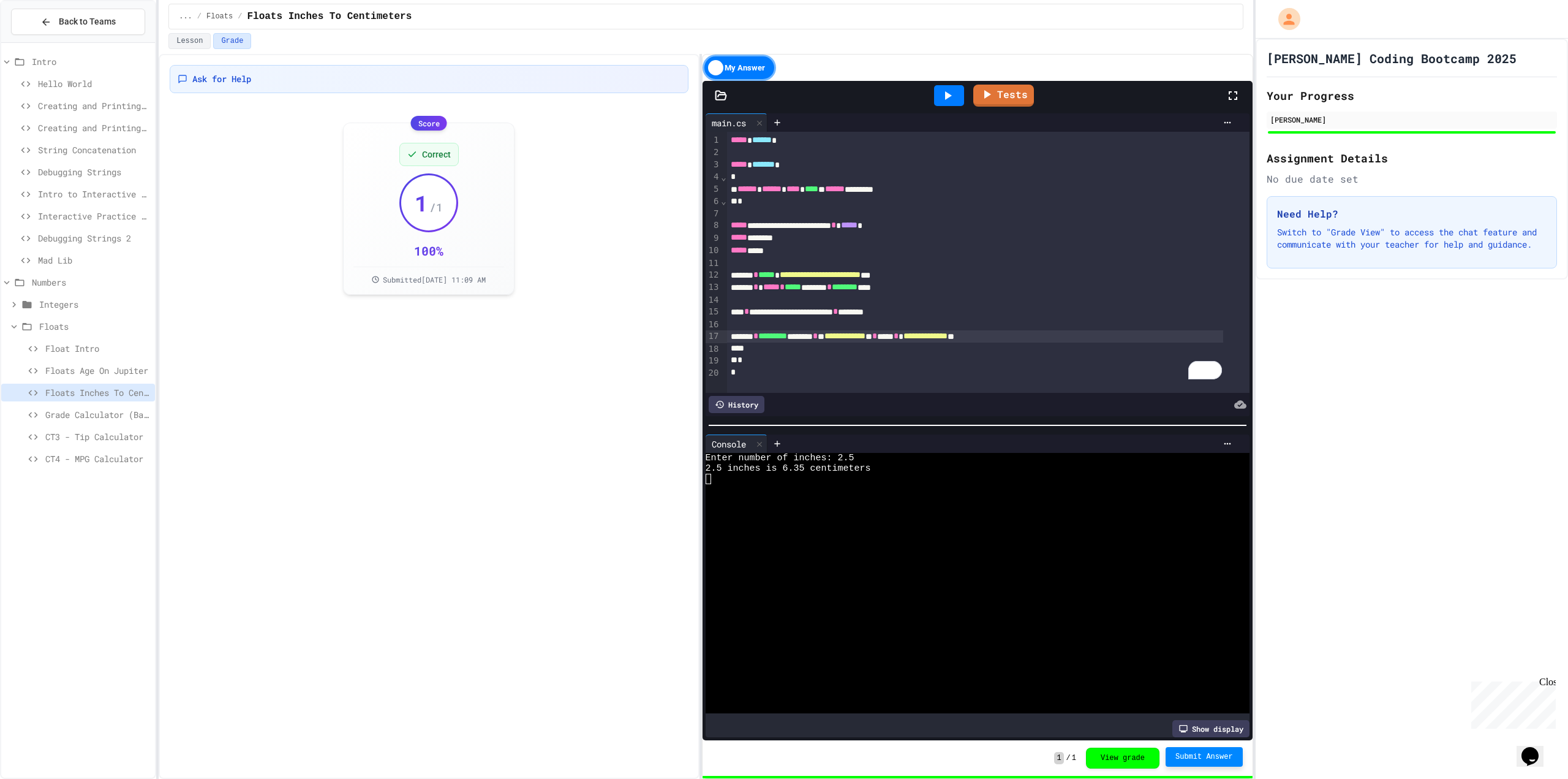
click at [86, 409] on span "Grade Calculator (Basic)" at bounding box center [98, 415] width 105 height 13
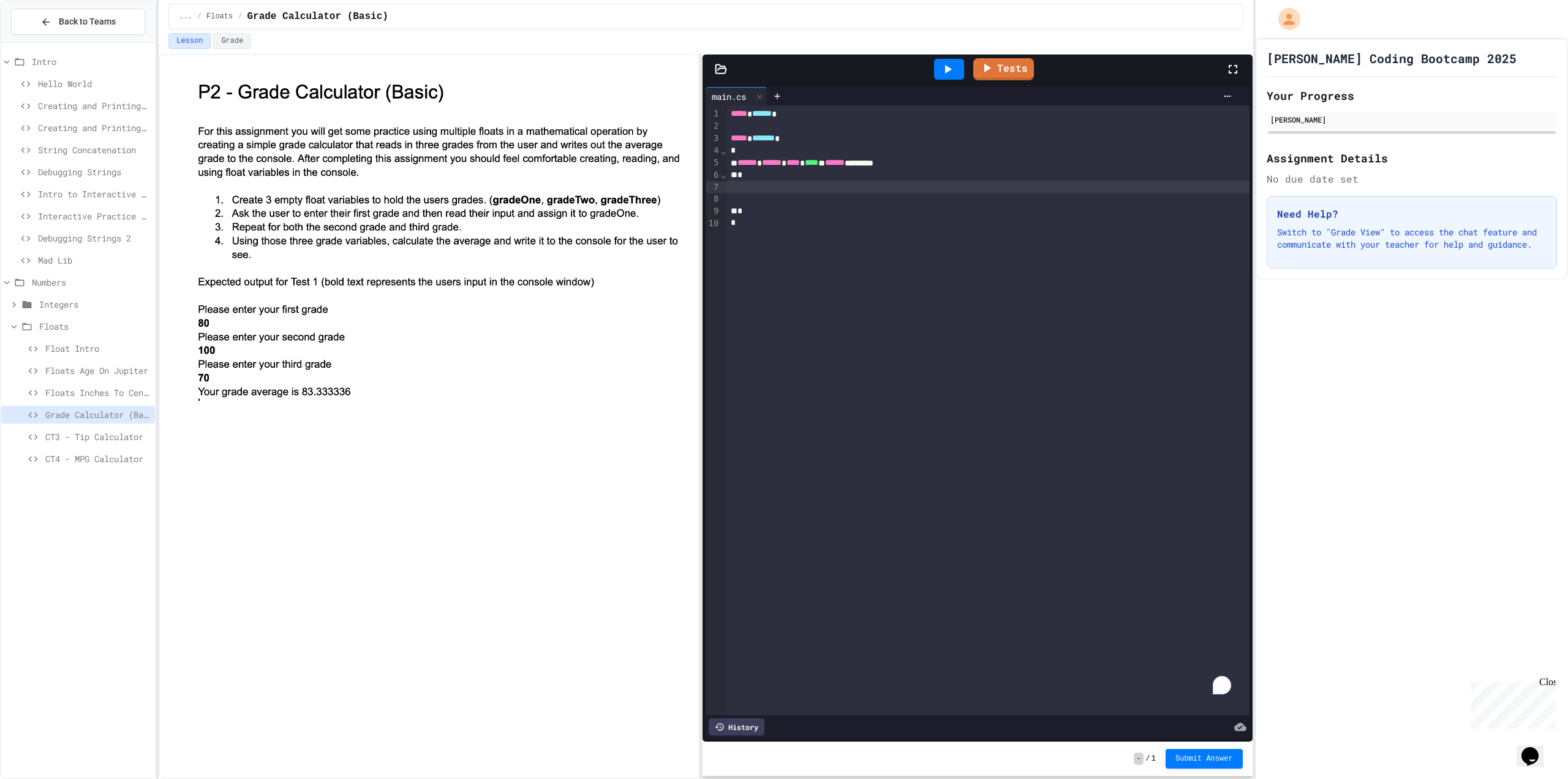
click at [826, 192] on div "To enrich screen reader interactions, please activate Accessibility in Grammarl…" at bounding box center [988, 187] width 523 height 12
click at [756, 187] on div "To enrich screen reader interactions, please activate Accessibility in Grammarl…" at bounding box center [988, 187] width 523 height 12
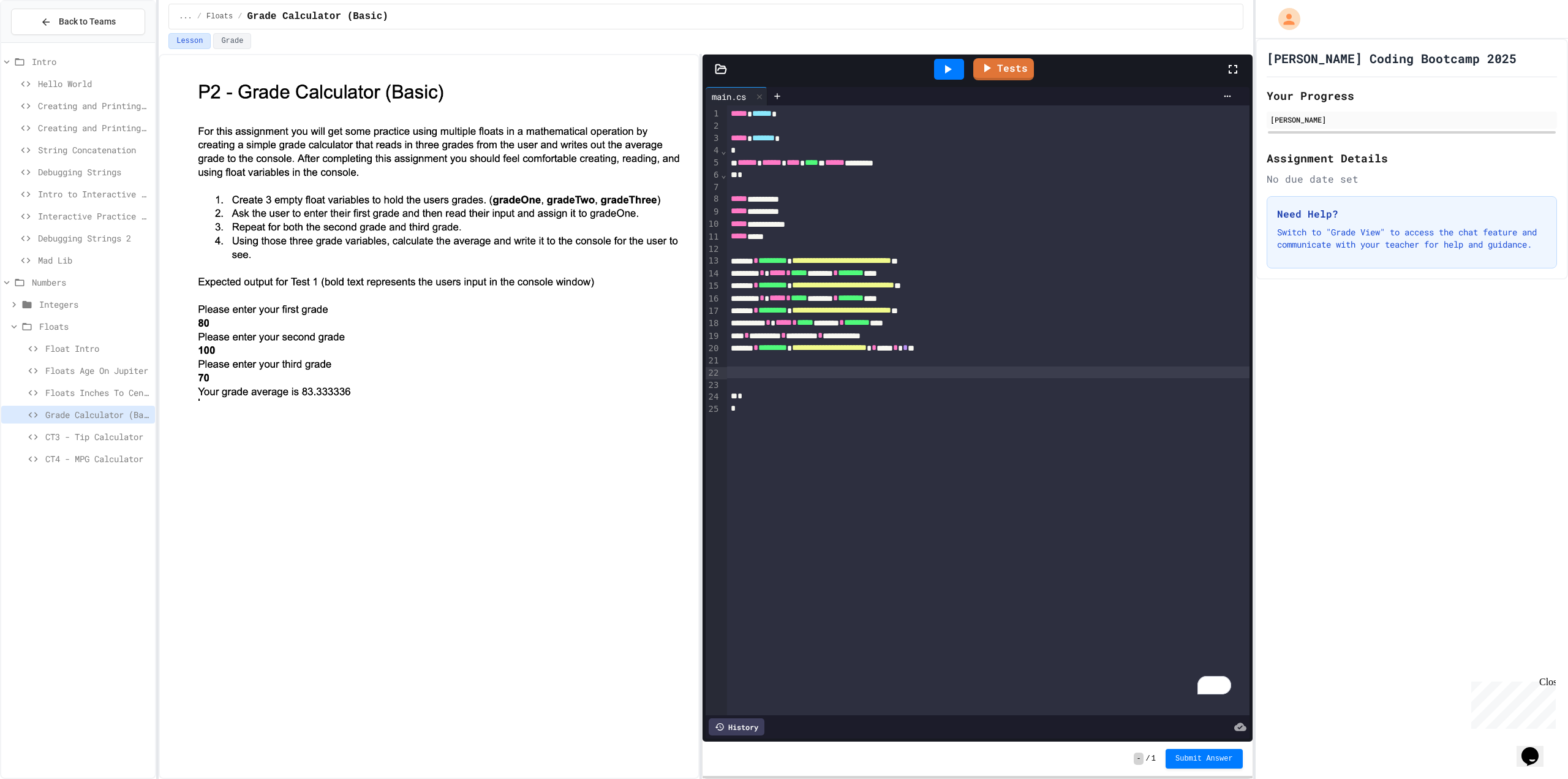
click at [954, 58] on div at bounding box center [949, 69] width 42 height 33
click at [943, 68] on div at bounding box center [949, 69] width 30 height 21
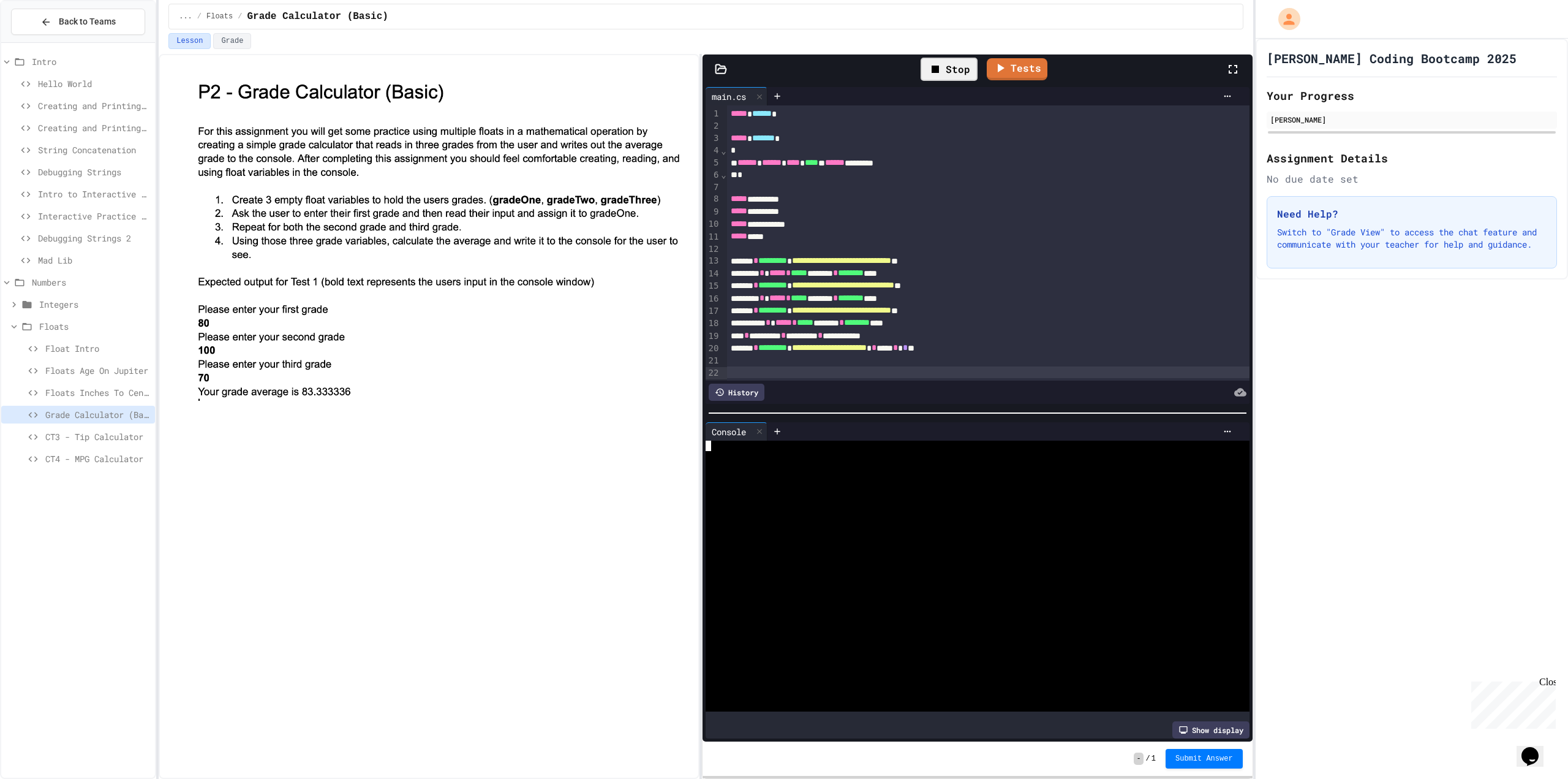
click at [780, 461] on div at bounding box center [967, 466] width 524 height 11
drag, startPoint x: 780, startPoint y: 457, endPoint x: 770, endPoint y: 450, distance: 12.2
drag, startPoint x: 770, startPoint y: 450, endPoint x: 721, endPoint y: 453, distance: 49.1
click at [721, 453] on div at bounding box center [967, 456] width 524 height 11
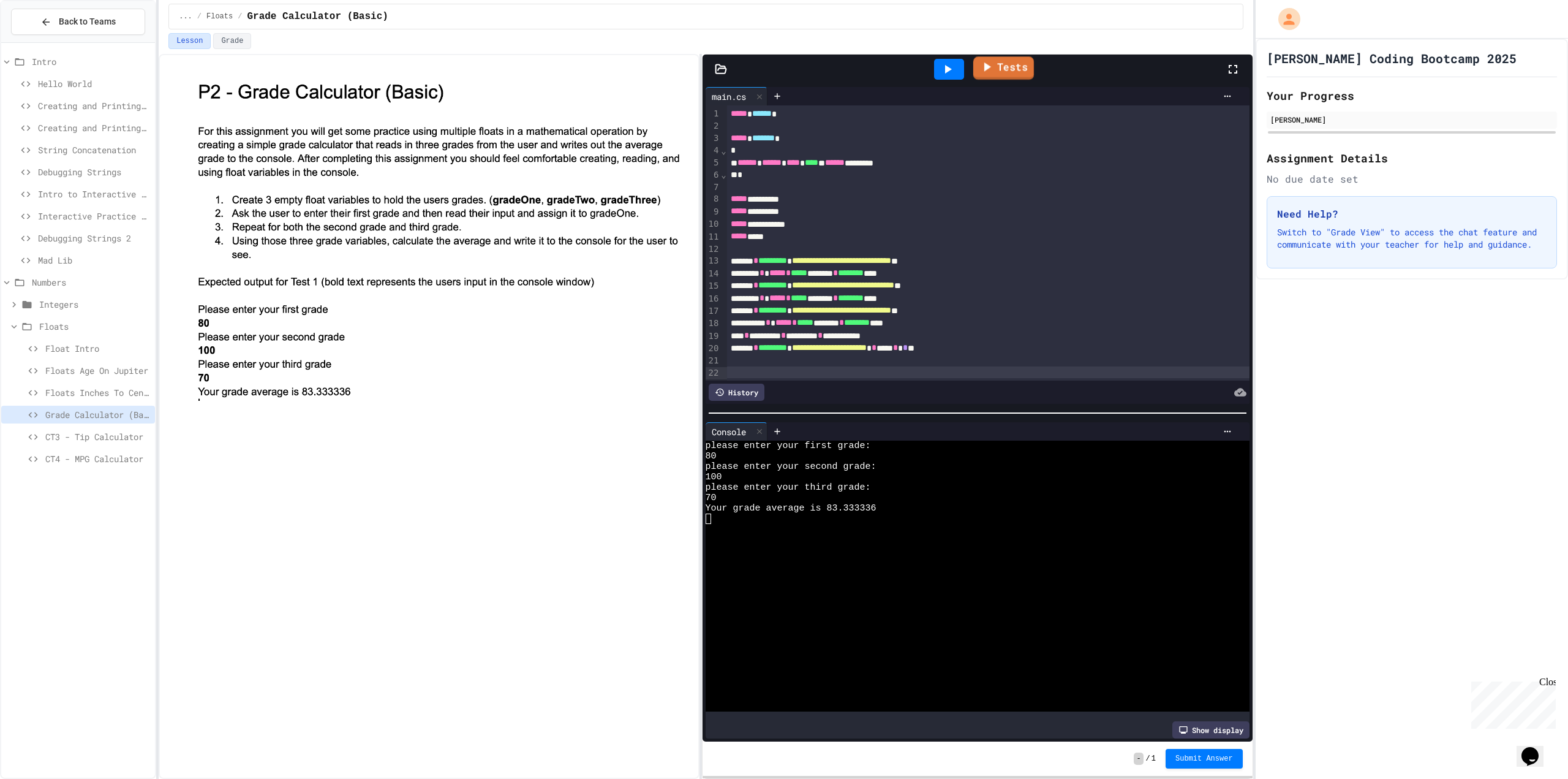
click at [1022, 74] on link "Tests" at bounding box center [1003, 67] width 60 height 23
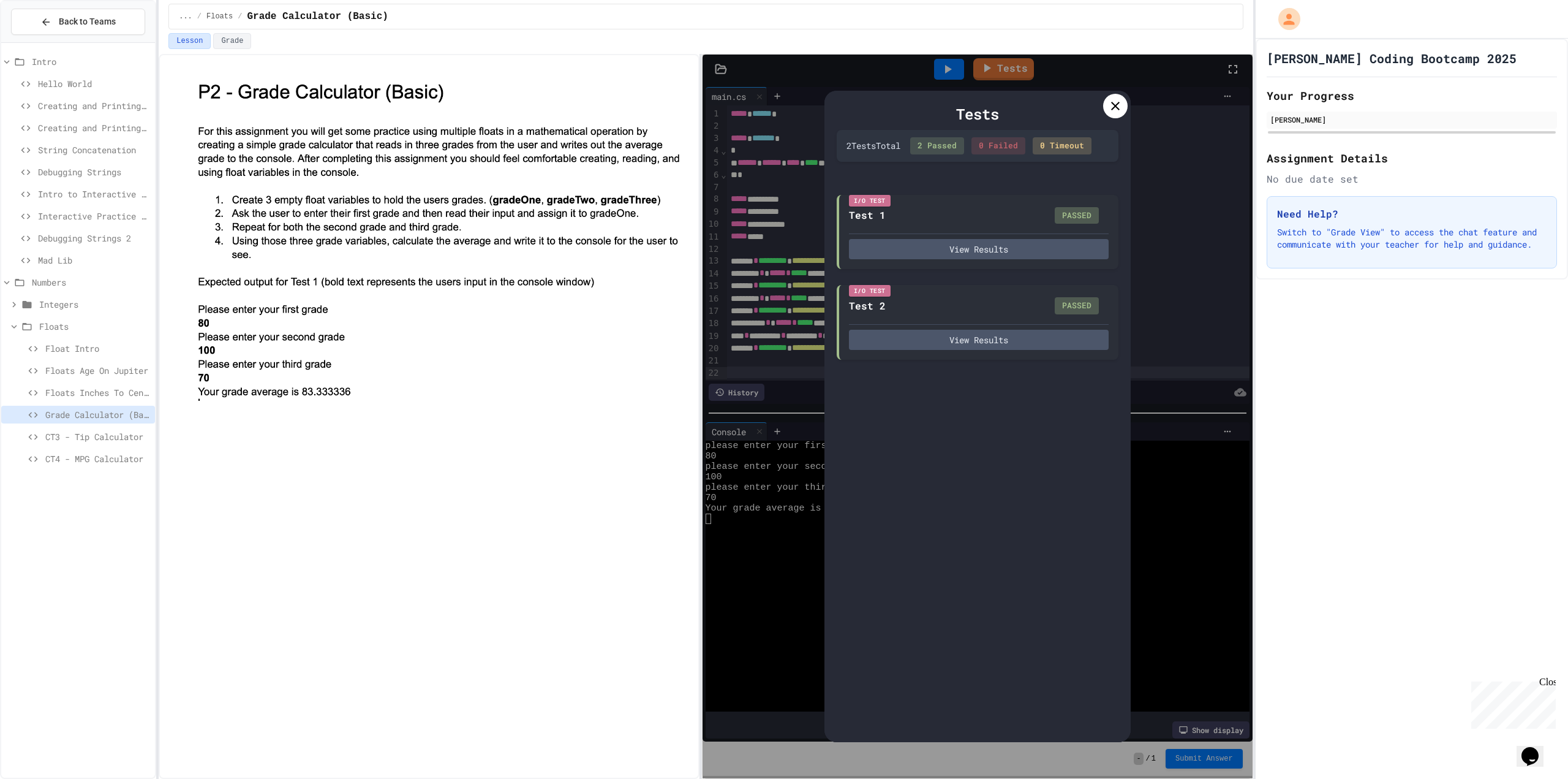
click at [1117, 109] on icon at bounding box center [1115, 106] width 15 height 15
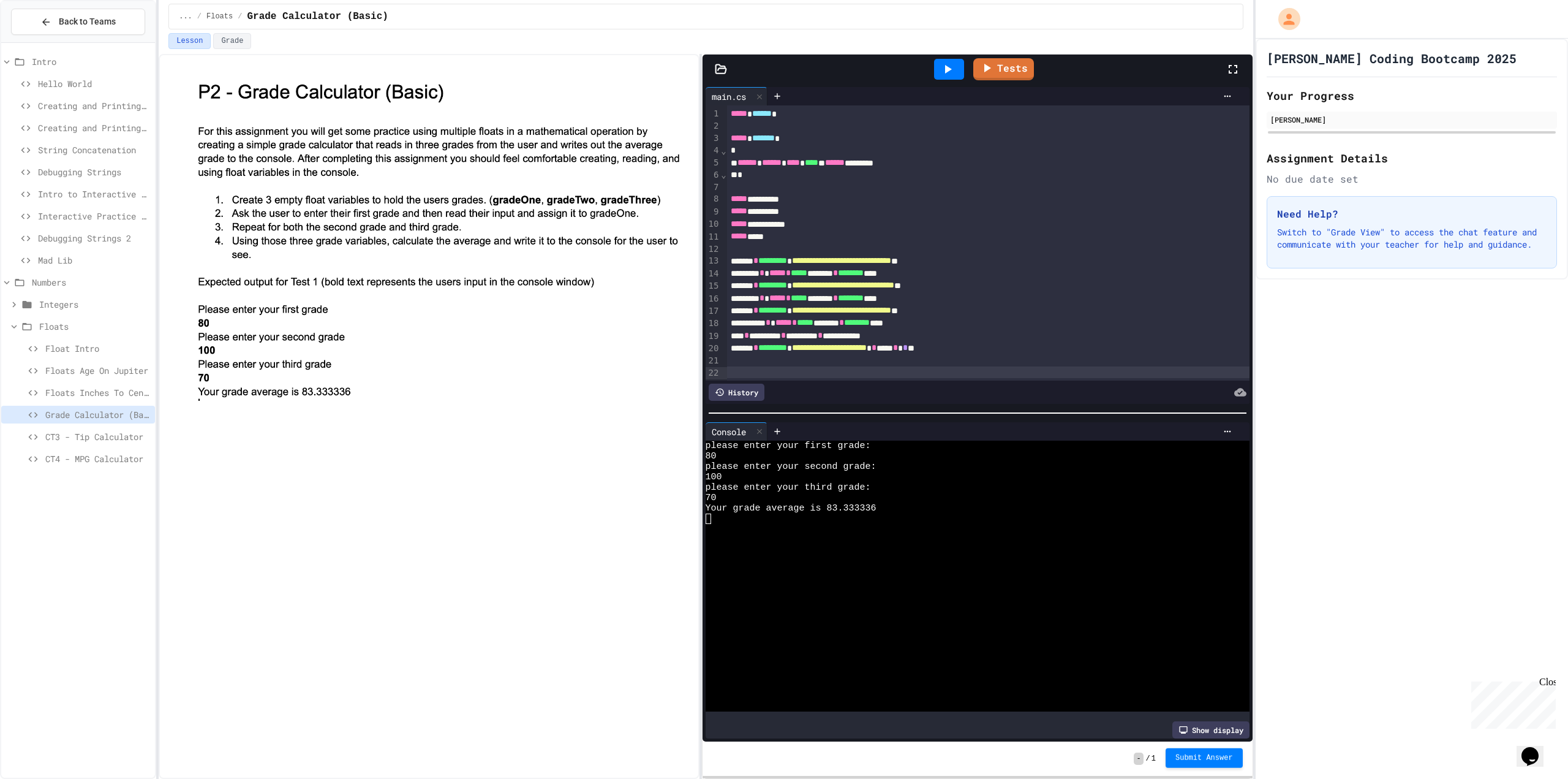
click at [1234, 757] on button "Submit Answer" at bounding box center [1205, 758] width 77 height 20
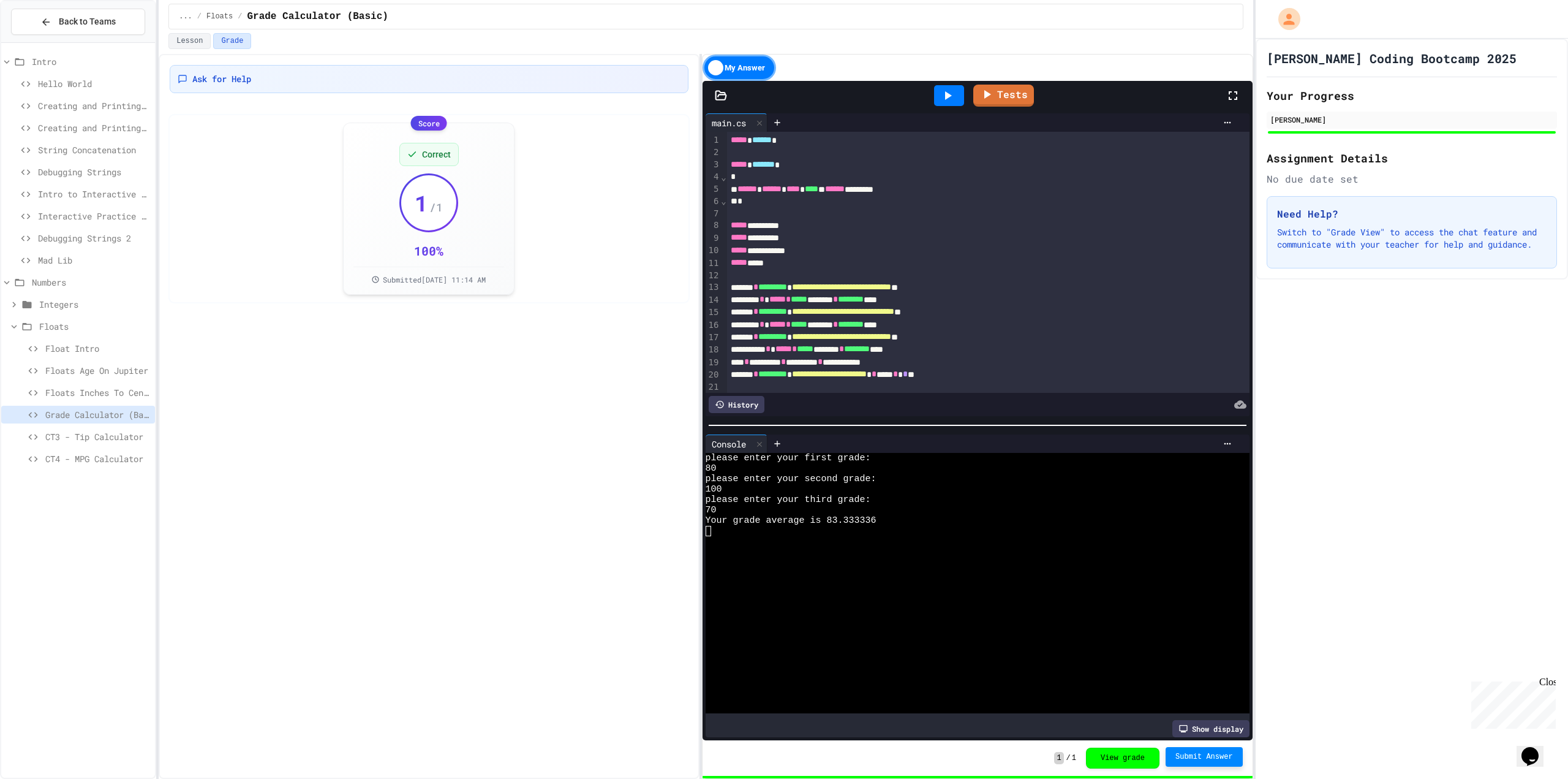
click at [60, 448] on div "CT3 - Tip Calculator" at bounding box center [78, 438] width 154 height 22
click at [57, 432] on span "CT3 - Tip Calculator" at bounding box center [98, 437] width 105 height 13
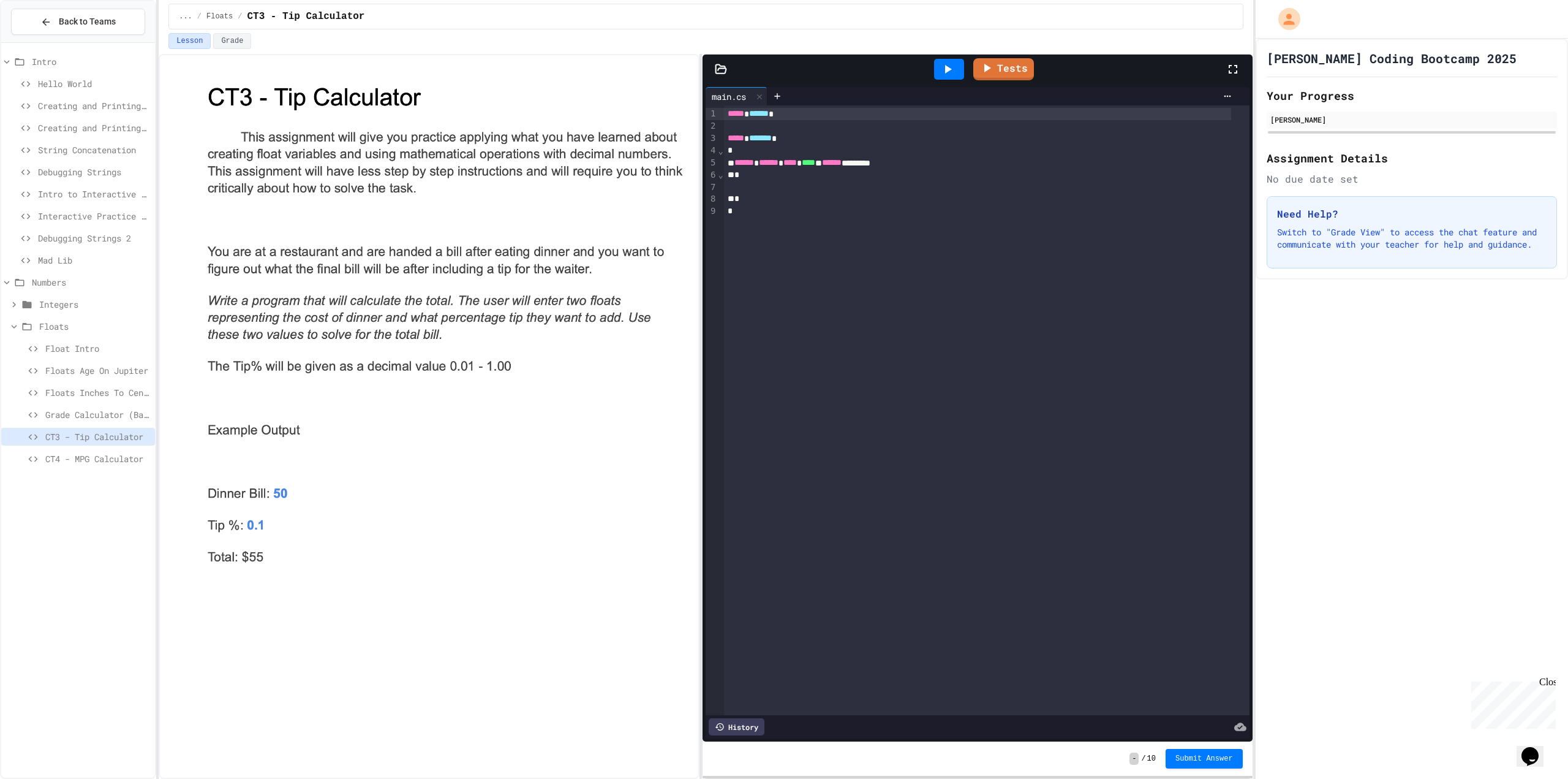
click at [276, 778] on div at bounding box center [429, 416] width 540 height 725
click at [433, 295] on img at bounding box center [441, 324] width 494 height 493
click at [765, 187] on div "To enrich screen reader interactions, please activate Accessibility in Grammarl…" at bounding box center [986, 187] width 525 height 12
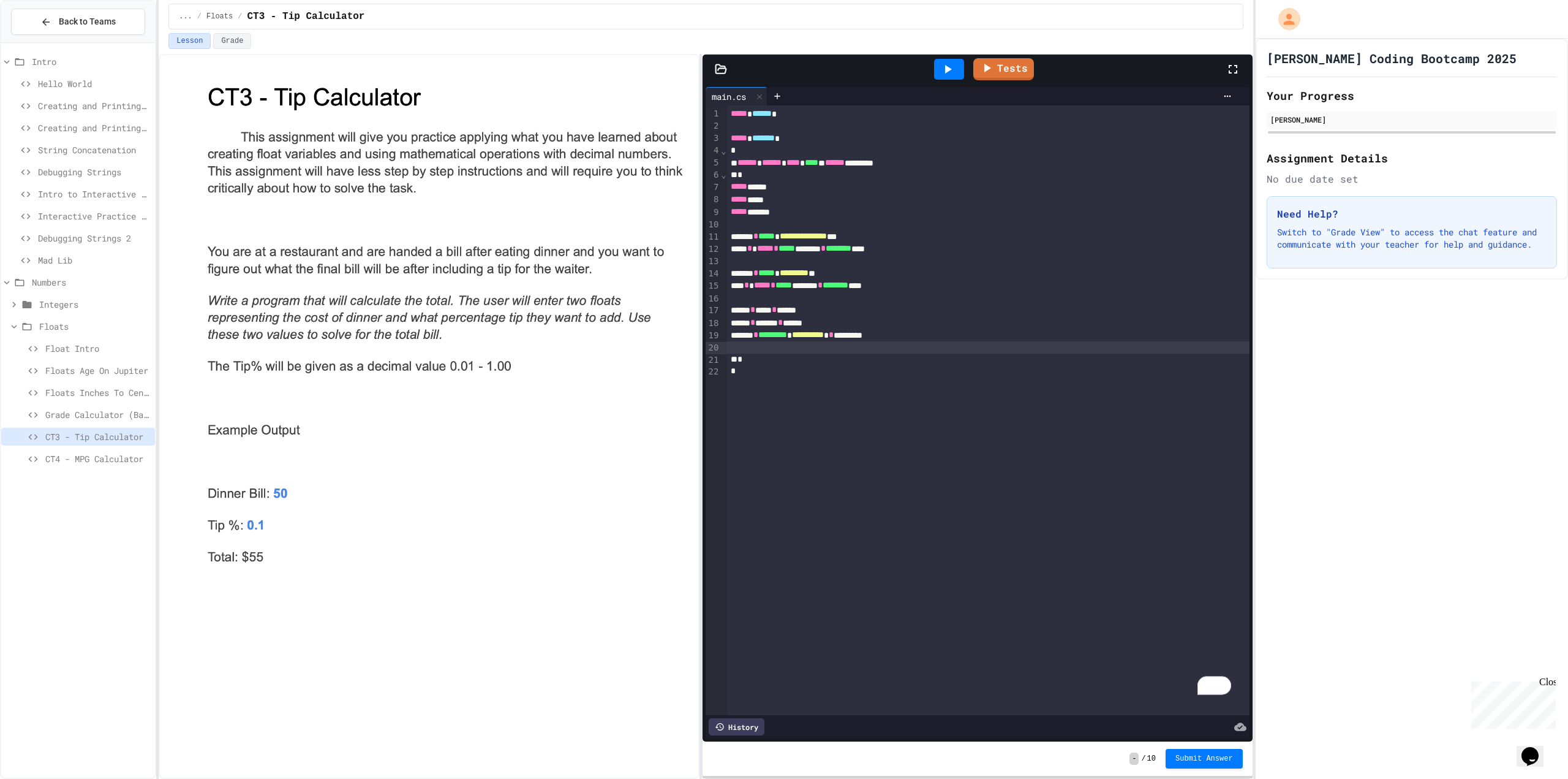
click at [944, 70] on icon at bounding box center [947, 69] width 15 height 15
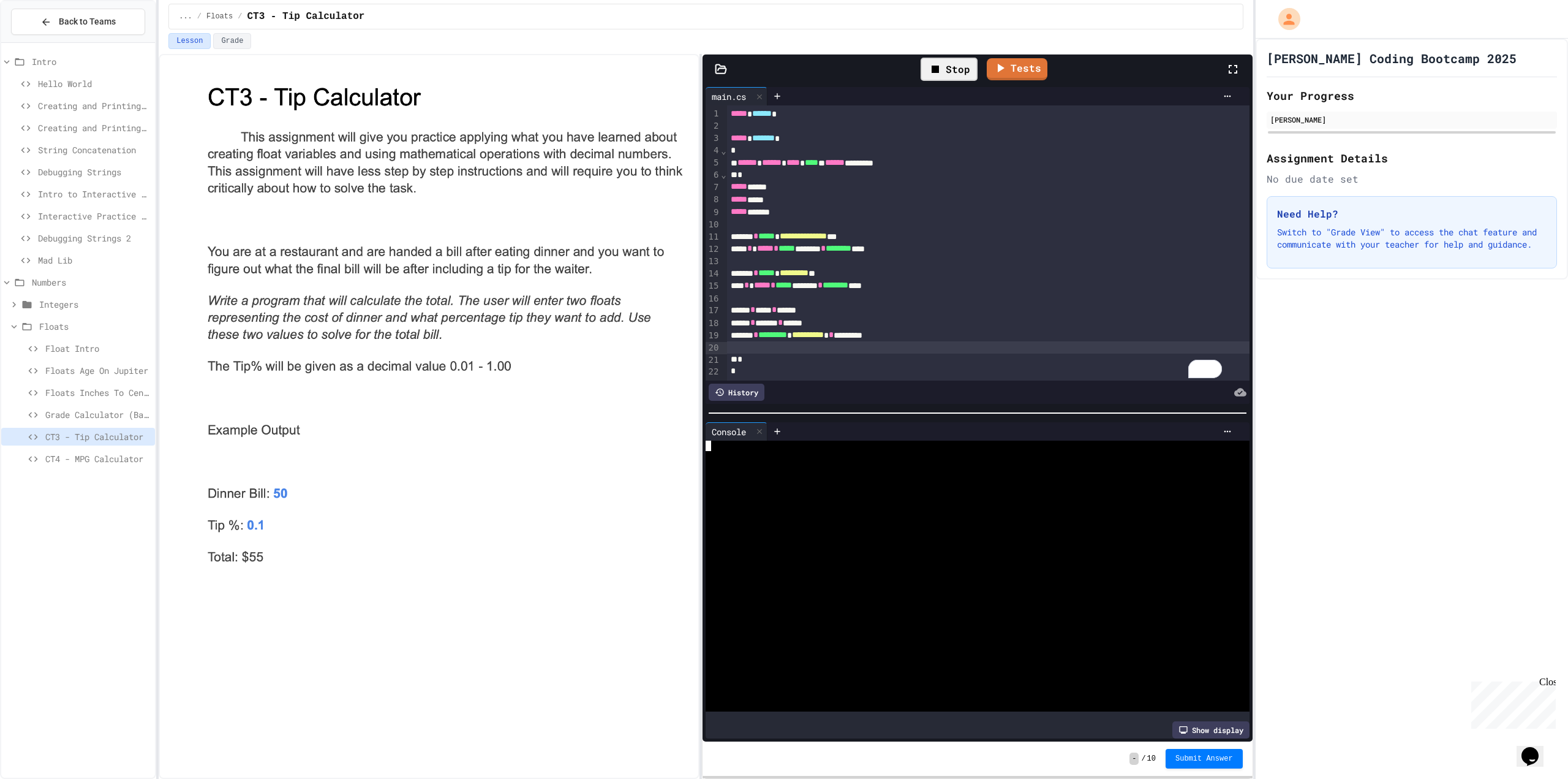
click at [833, 463] on div at bounding box center [967, 466] width 524 height 11
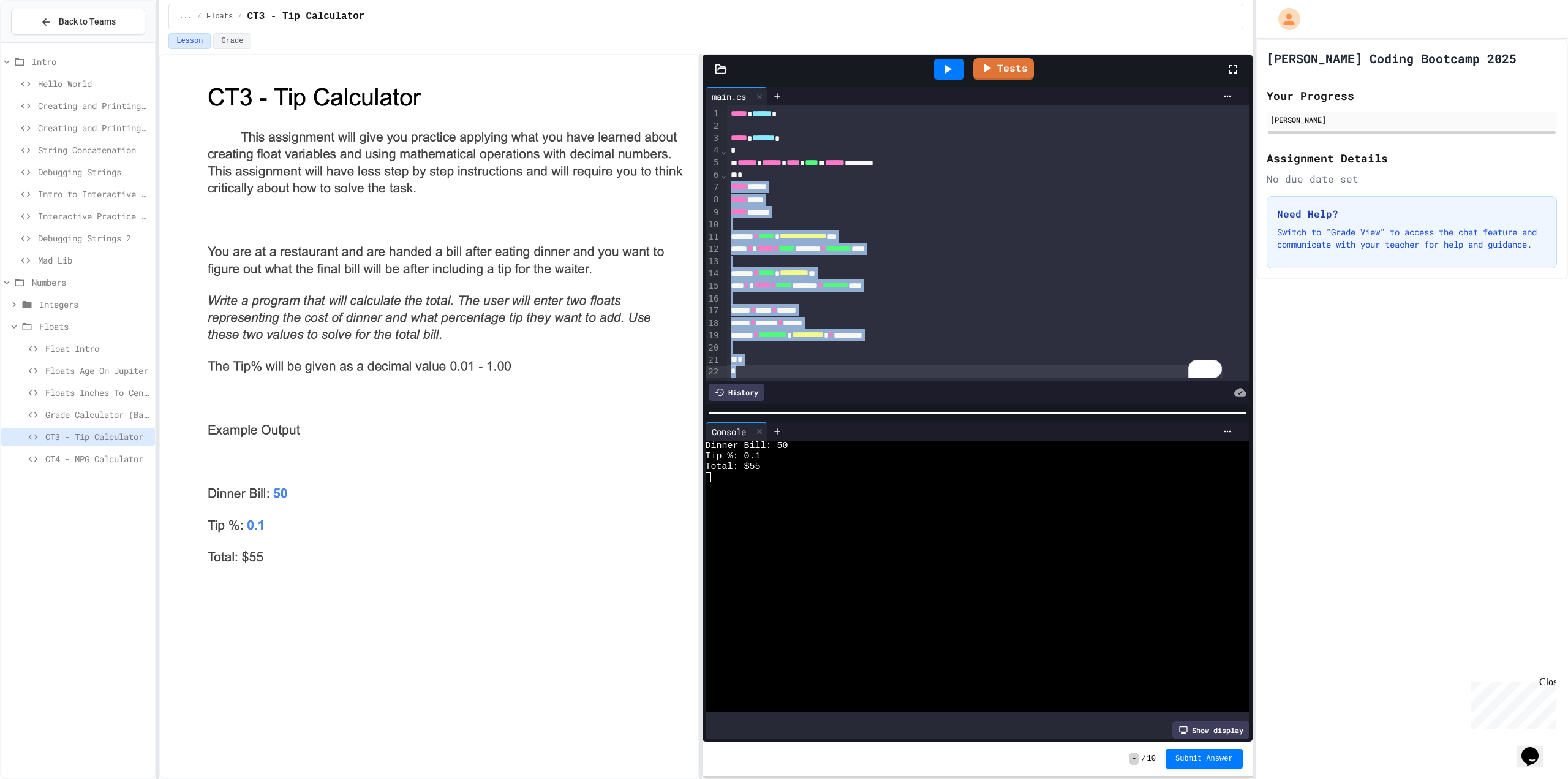
scroll to position [14, 0]
drag, startPoint x: 731, startPoint y: 191, endPoint x: 954, endPoint y: 324, distance: 259.6
click at [954, 324] on div "**********" at bounding box center [988, 243] width 523 height 275
copy div "**********"
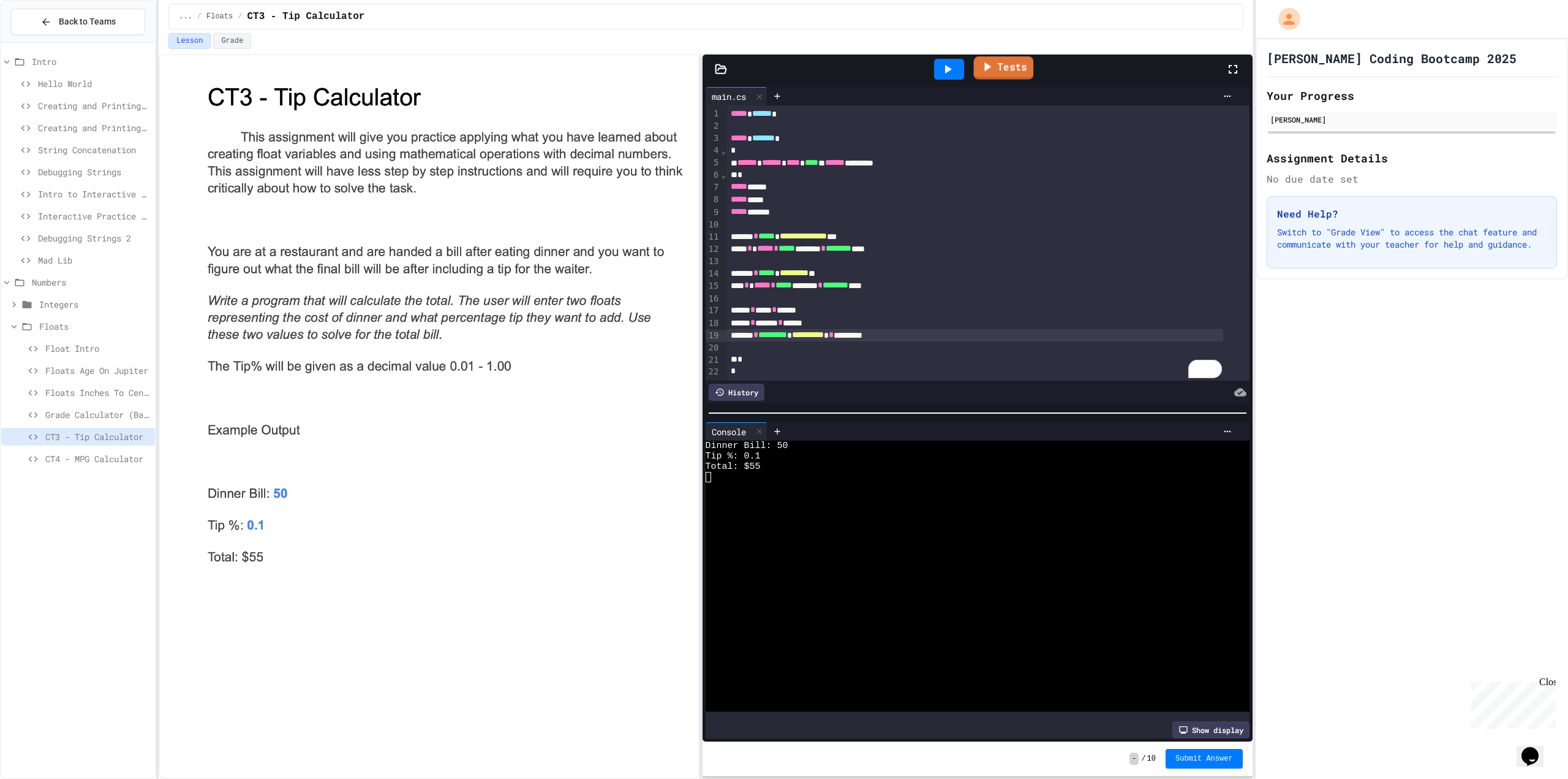
click at [1029, 70] on link "Tests" at bounding box center [1003, 67] width 60 height 23
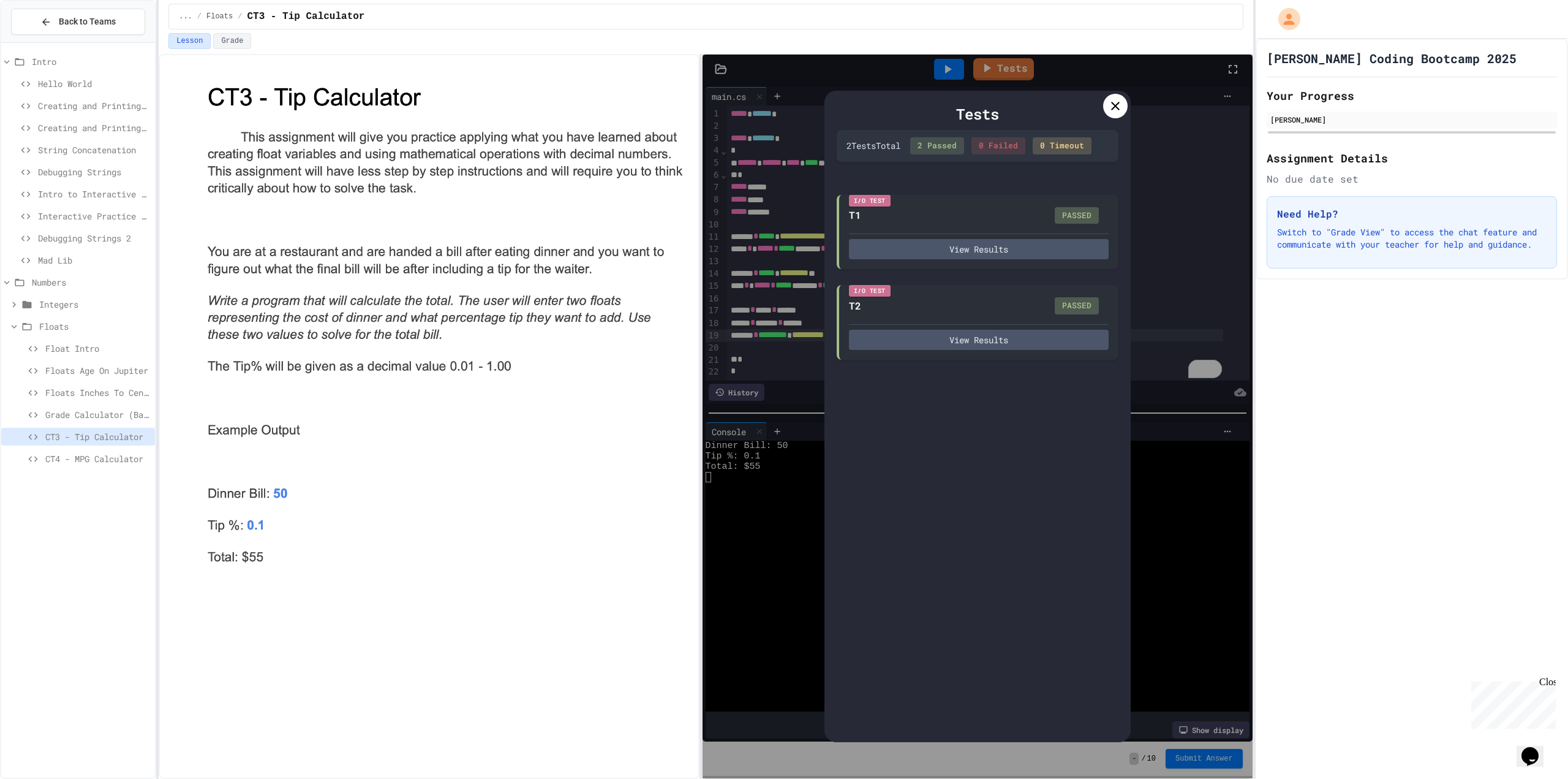
click at [1111, 103] on icon at bounding box center [1115, 106] width 15 height 15
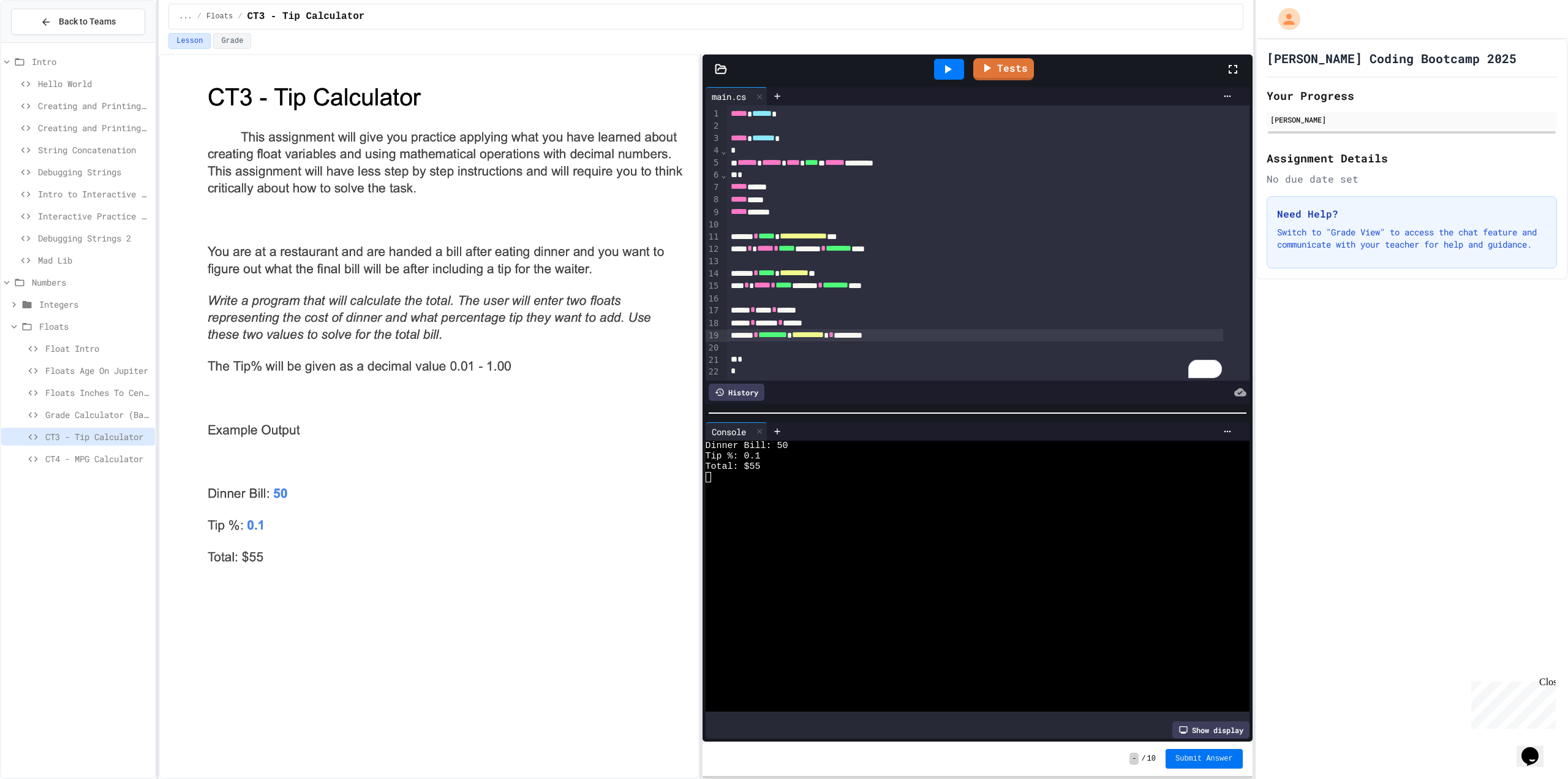
click at [1228, 756] on span "Submit Answer" at bounding box center [1205, 759] width 58 height 10
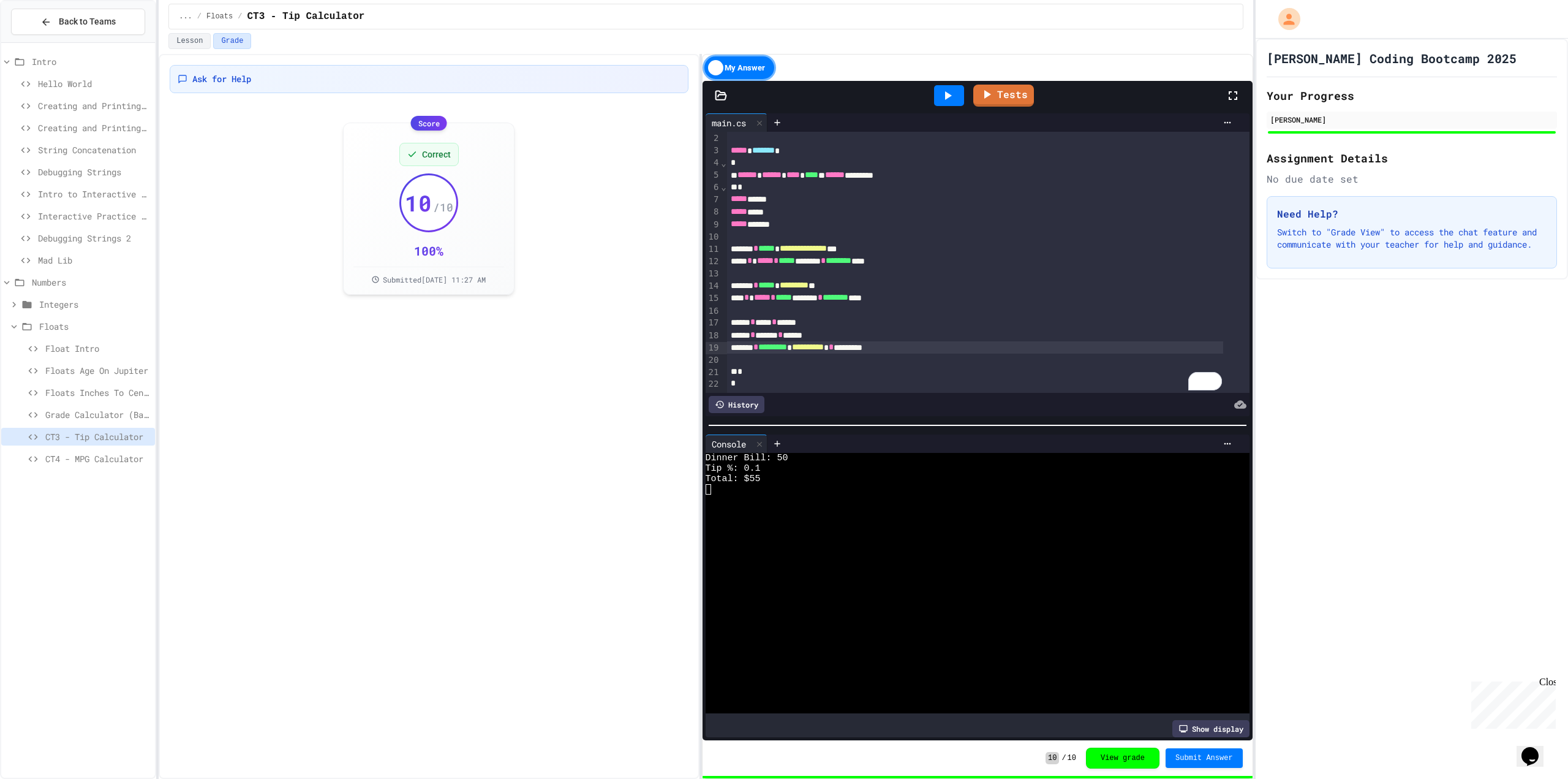
click at [49, 457] on span "CT4 - MPG Calculator" at bounding box center [98, 458] width 105 height 13
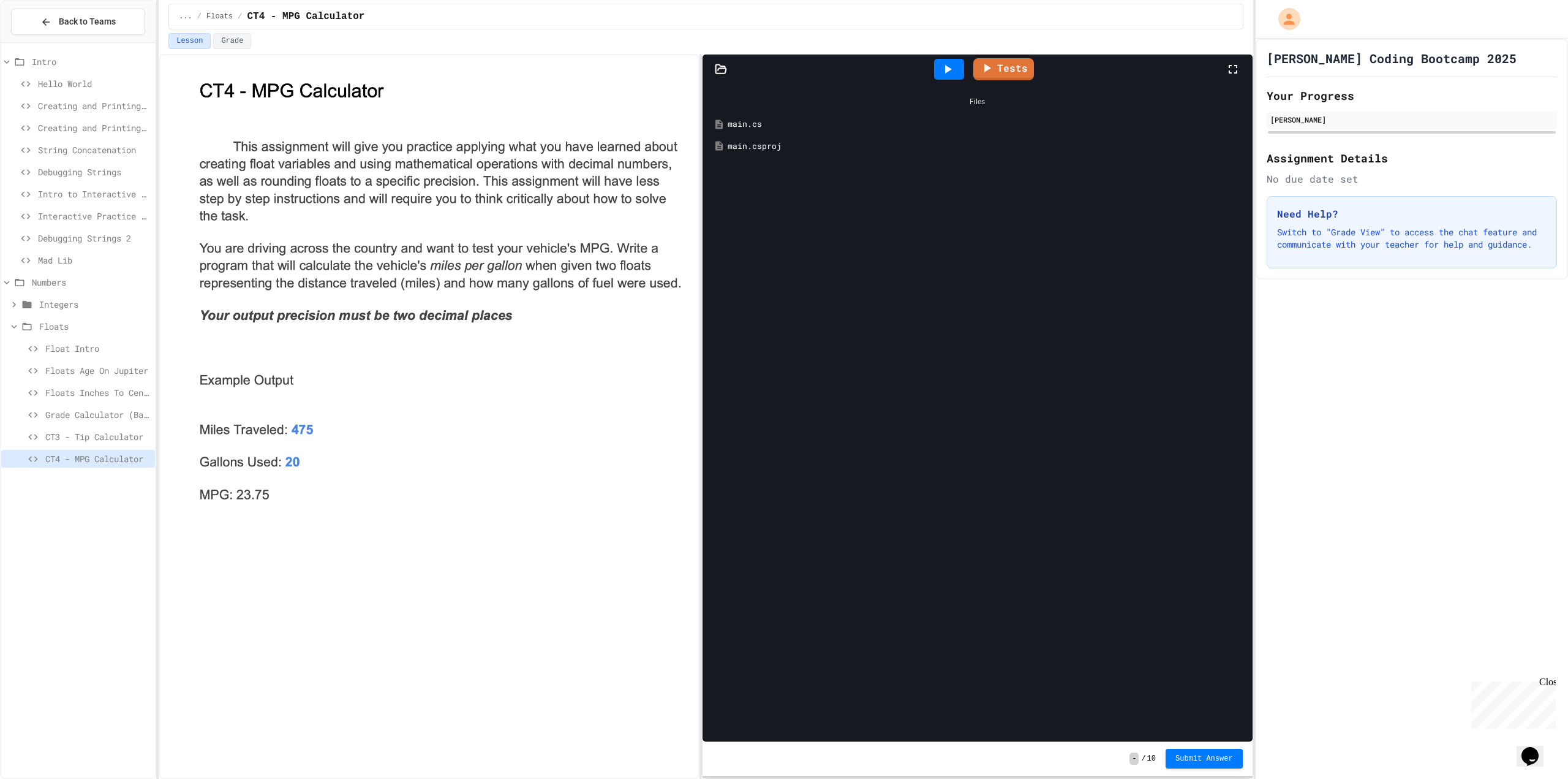
click at [300, 159] on img at bounding box center [441, 291] width 494 height 429
click at [420, 370] on img at bounding box center [441, 291] width 494 height 429
click at [886, 254] on div "Files main.cs main.csproj" at bounding box center [978, 413] width 550 height 658
click at [744, 124] on div "main.cs" at bounding box center [986, 124] width 518 height 12
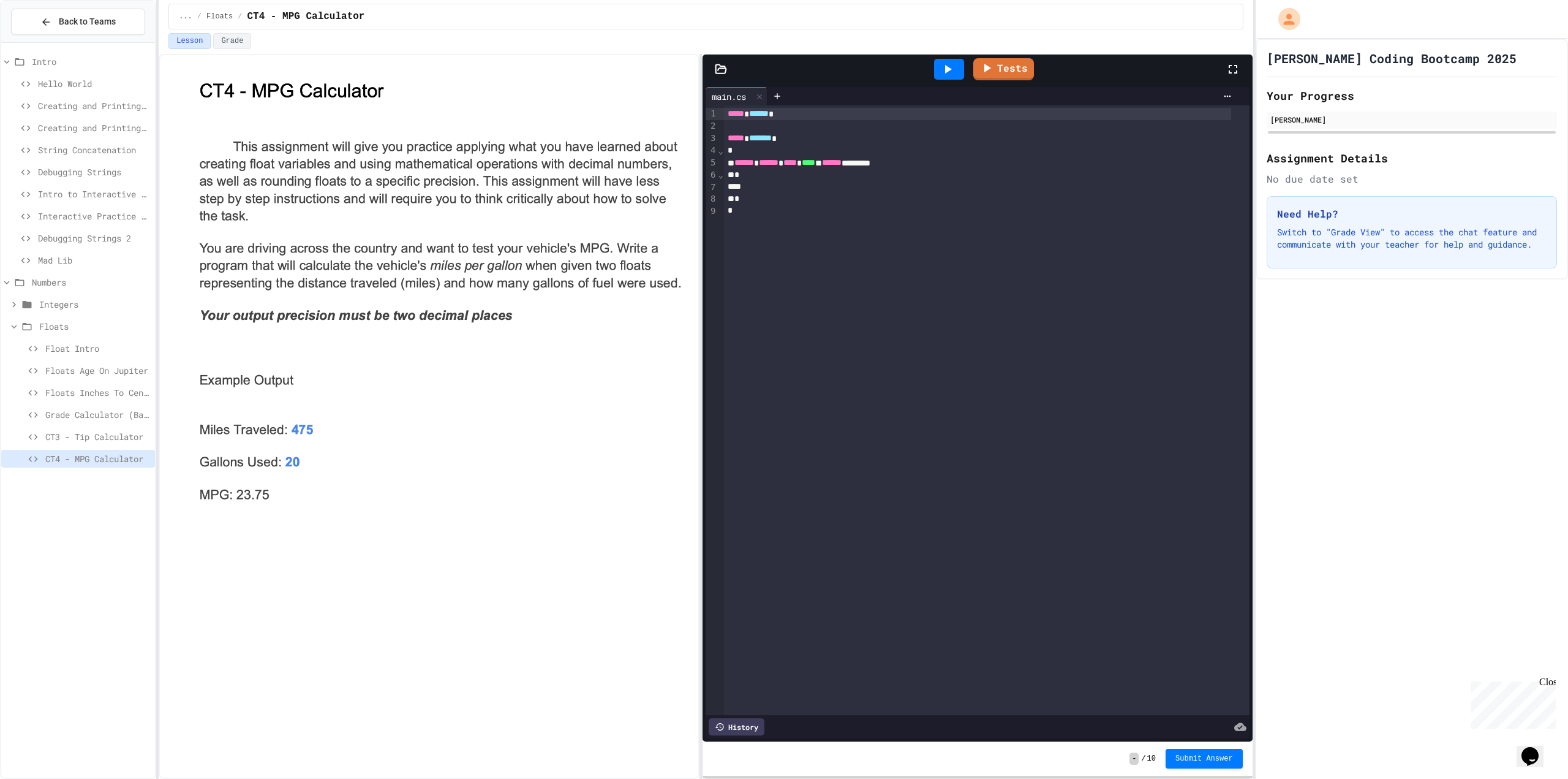
click at [824, 186] on div at bounding box center [977, 187] width 507 height 12
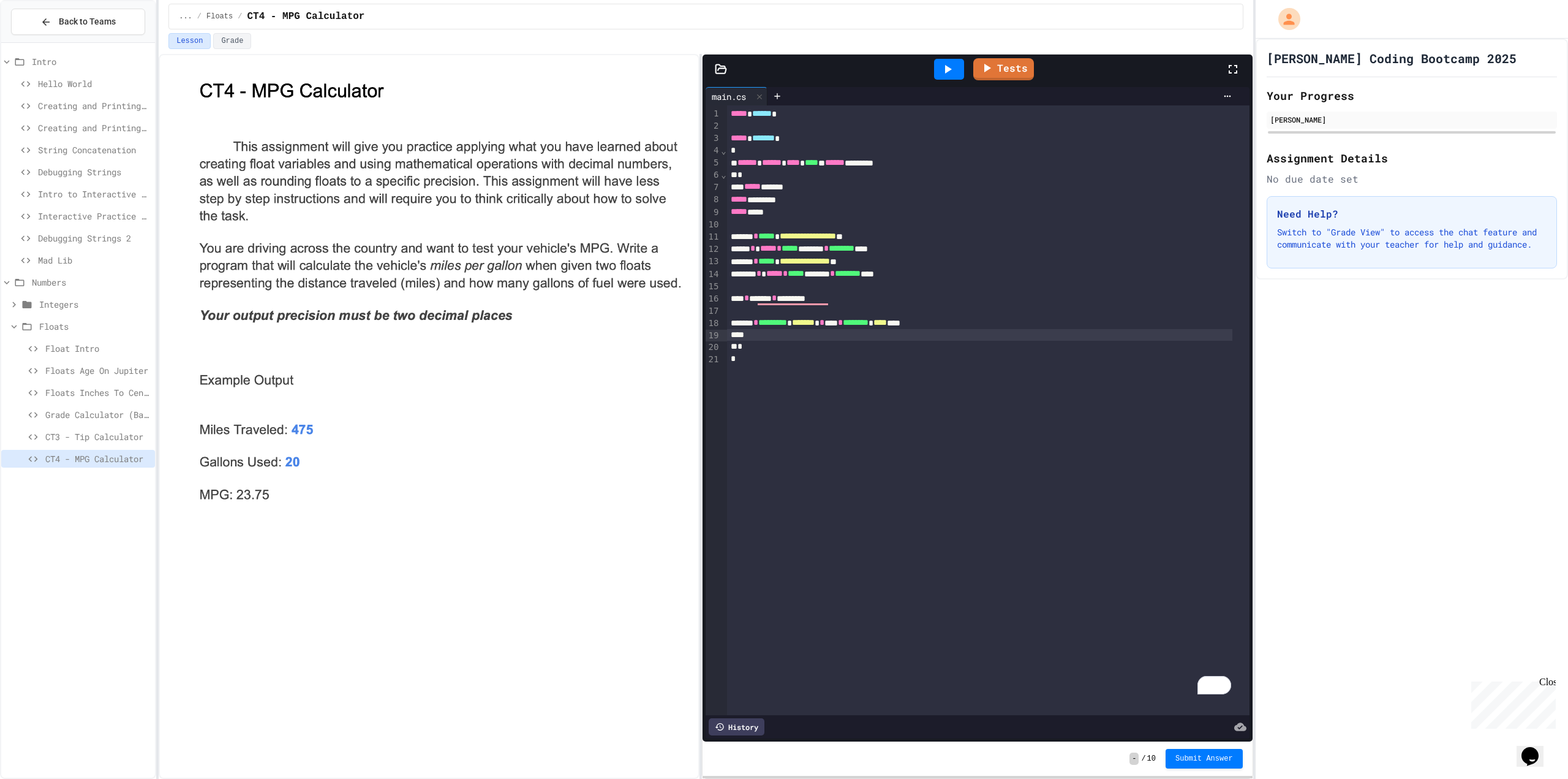
click at [949, 67] on icon at bounding box center [947, 69] width 15 height 15
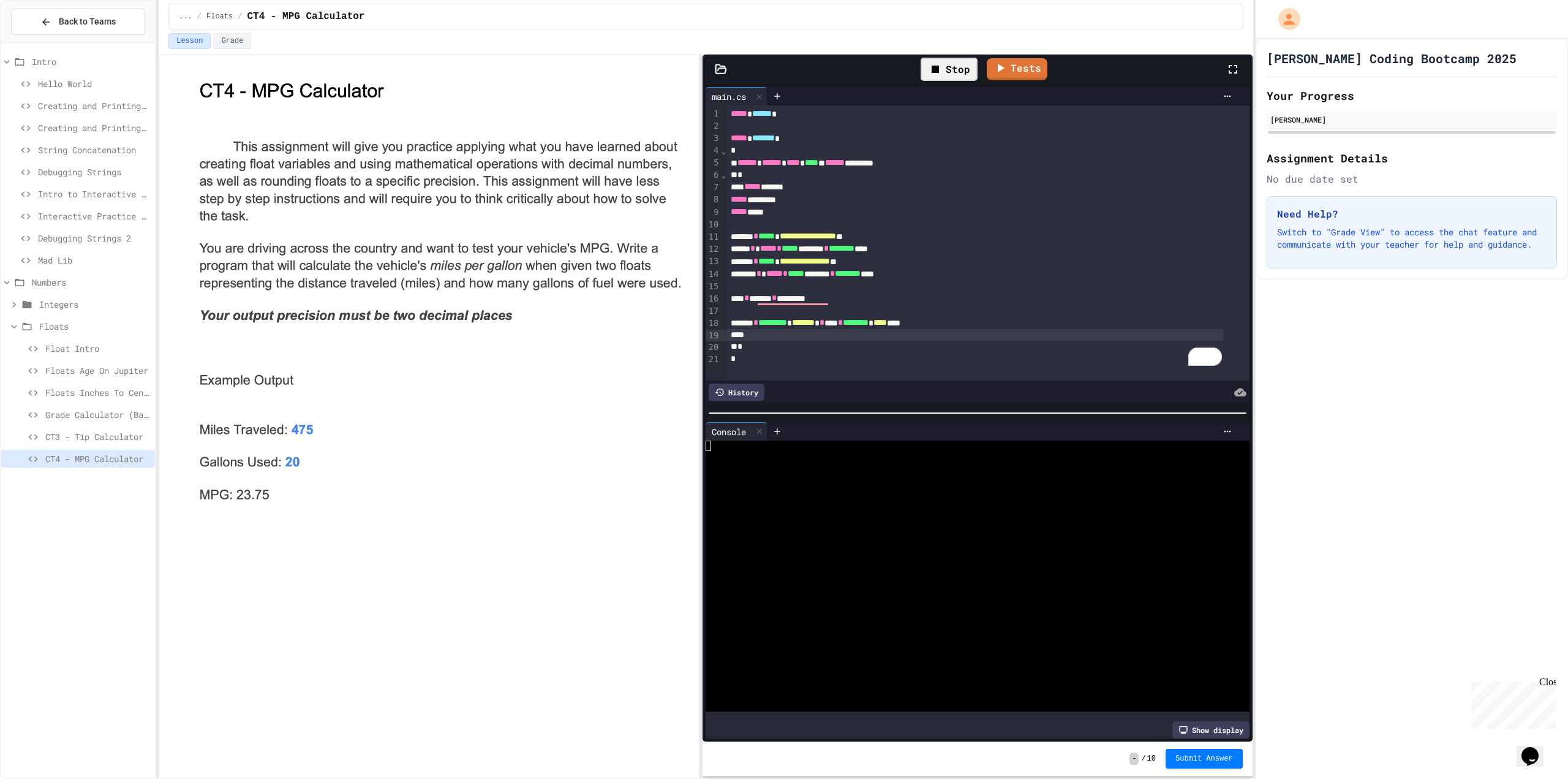
click at [777, 461] on div at bounding box center [967, 466] width 524 height 11
click at [1009, 88] on div at bounding box center [1003, 96] width 470 height 18
click at [1006, 70] on link "Tests" at bounding box center [1003, 68] width 61 height 23
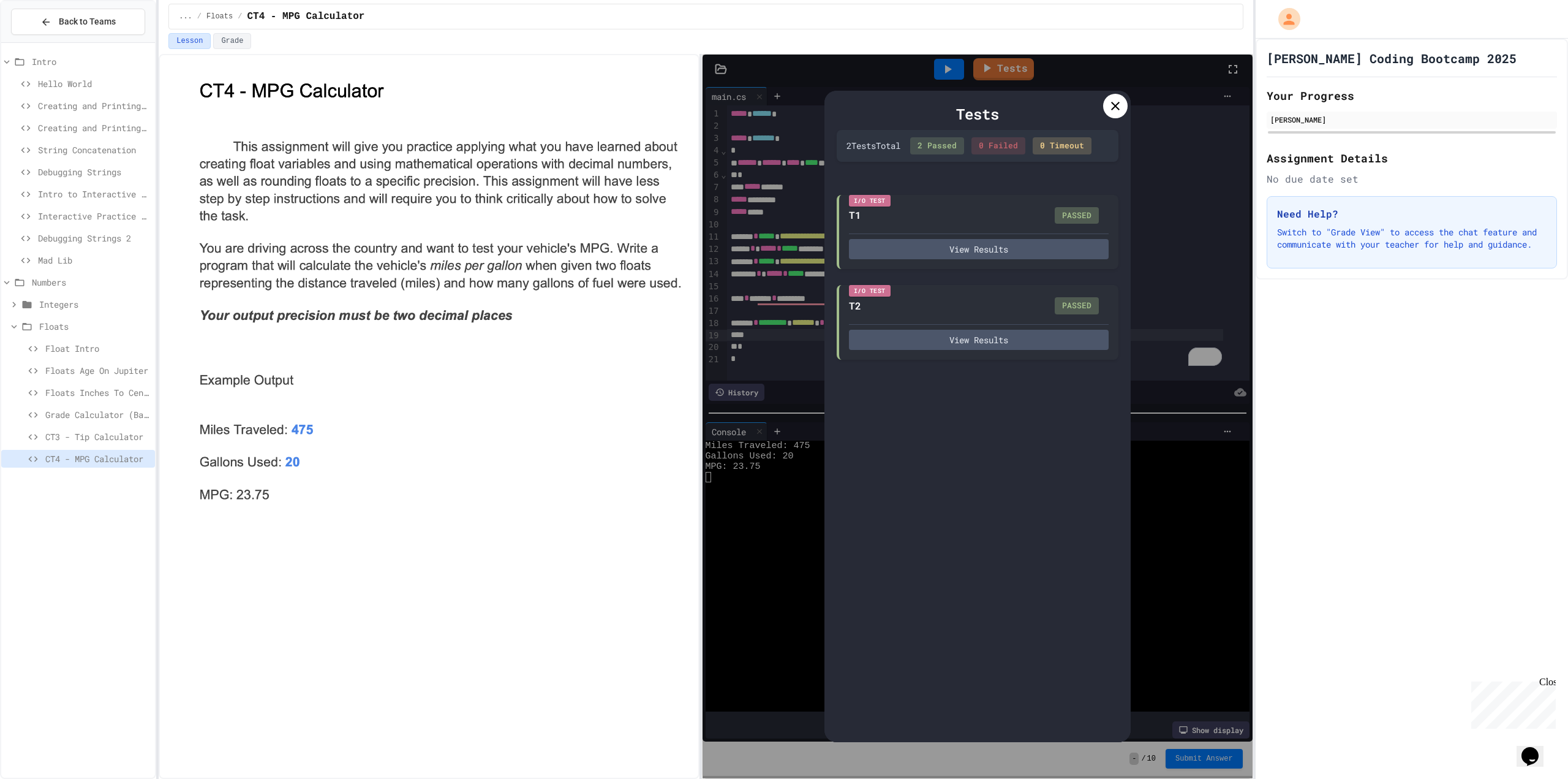
click at [1126, 105] on div at bounding box center [1115, 106] width 25 height 25
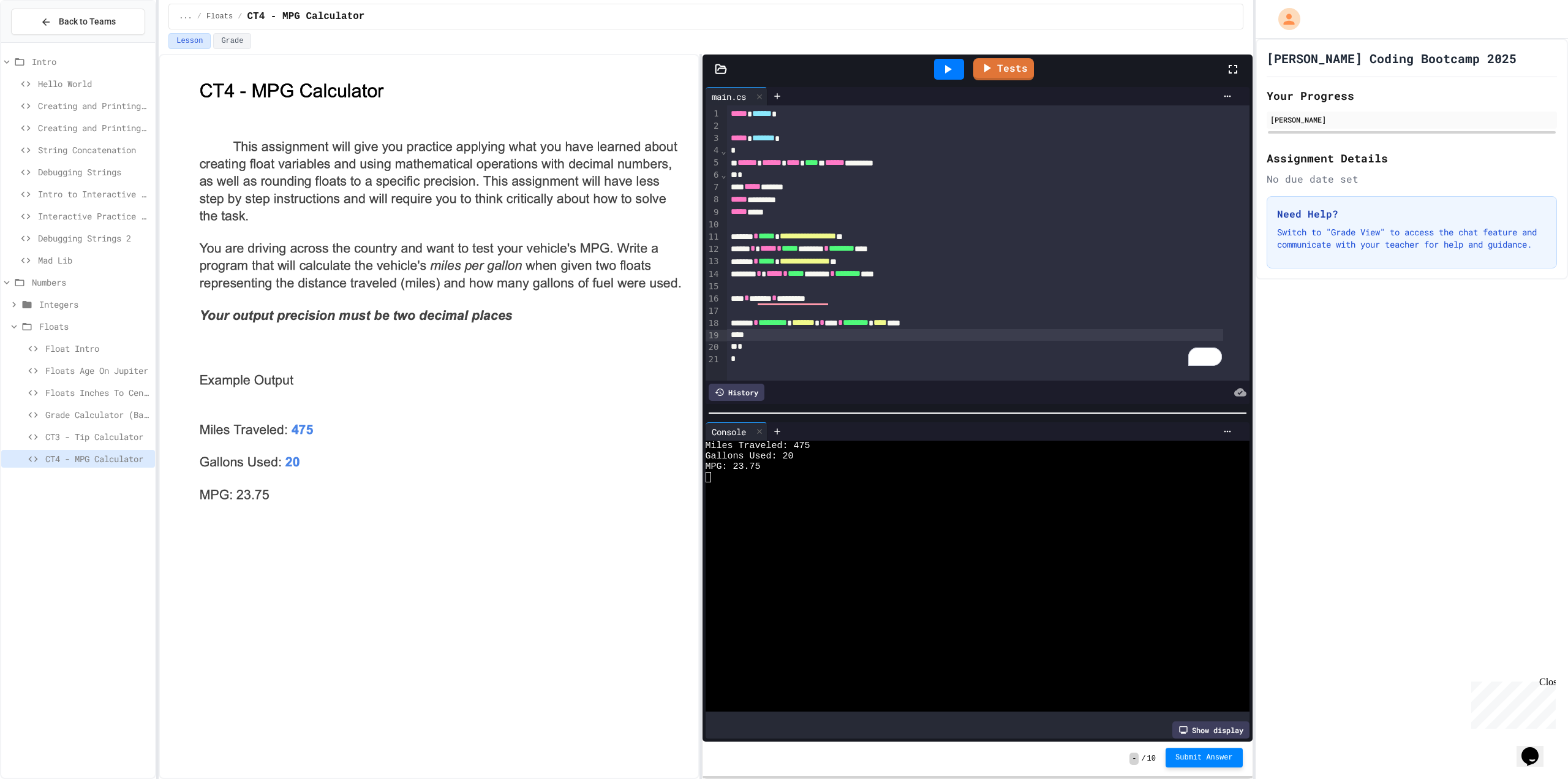
click at [1220, 756] on span "Submit Answer" at bounding box center [1205, 757] width 58 height 10
